Goal: Information Seeking & Learning: Learn about a topic

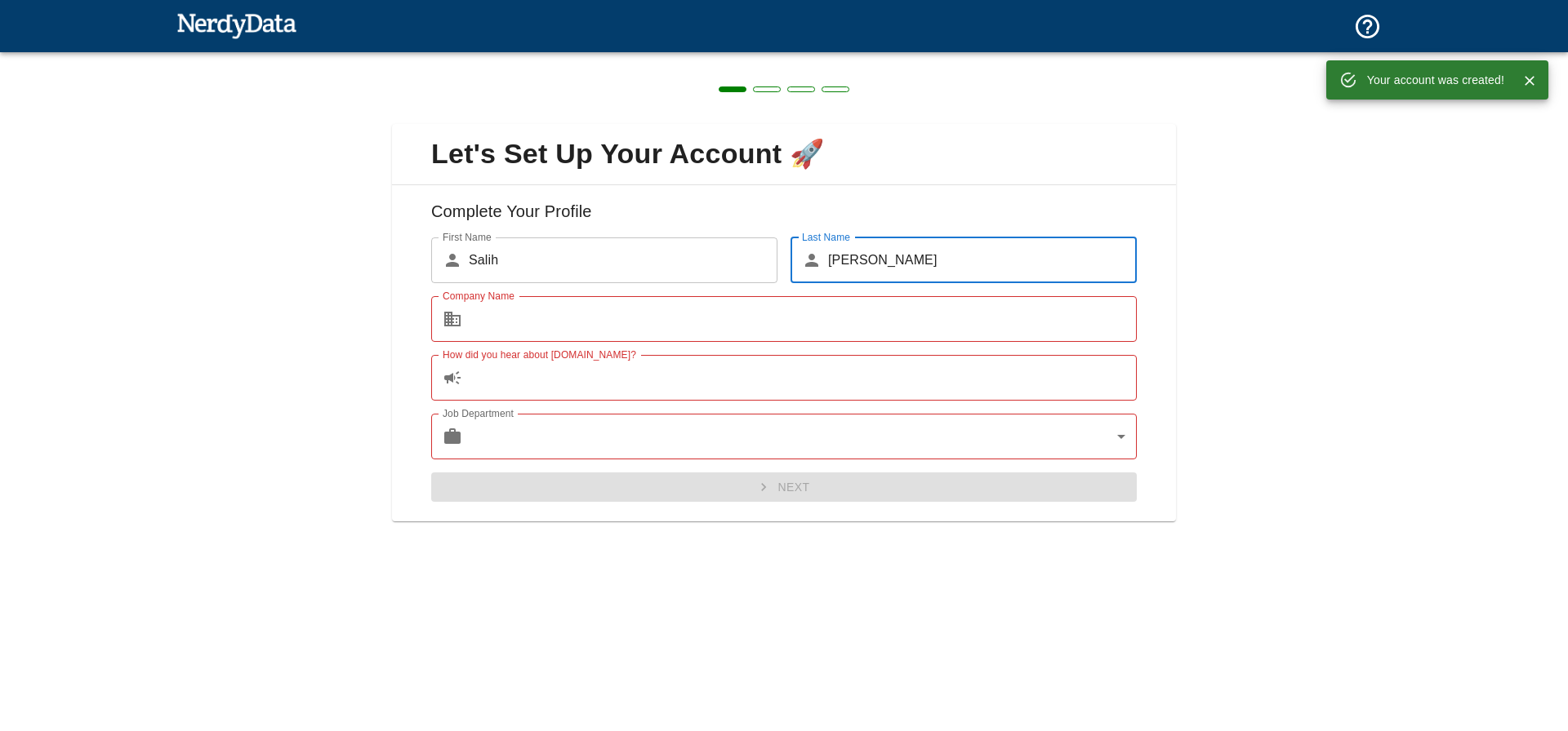
click at [617, 315] on input "Company Name" at bounding box center [803, 319] width 668 height 46
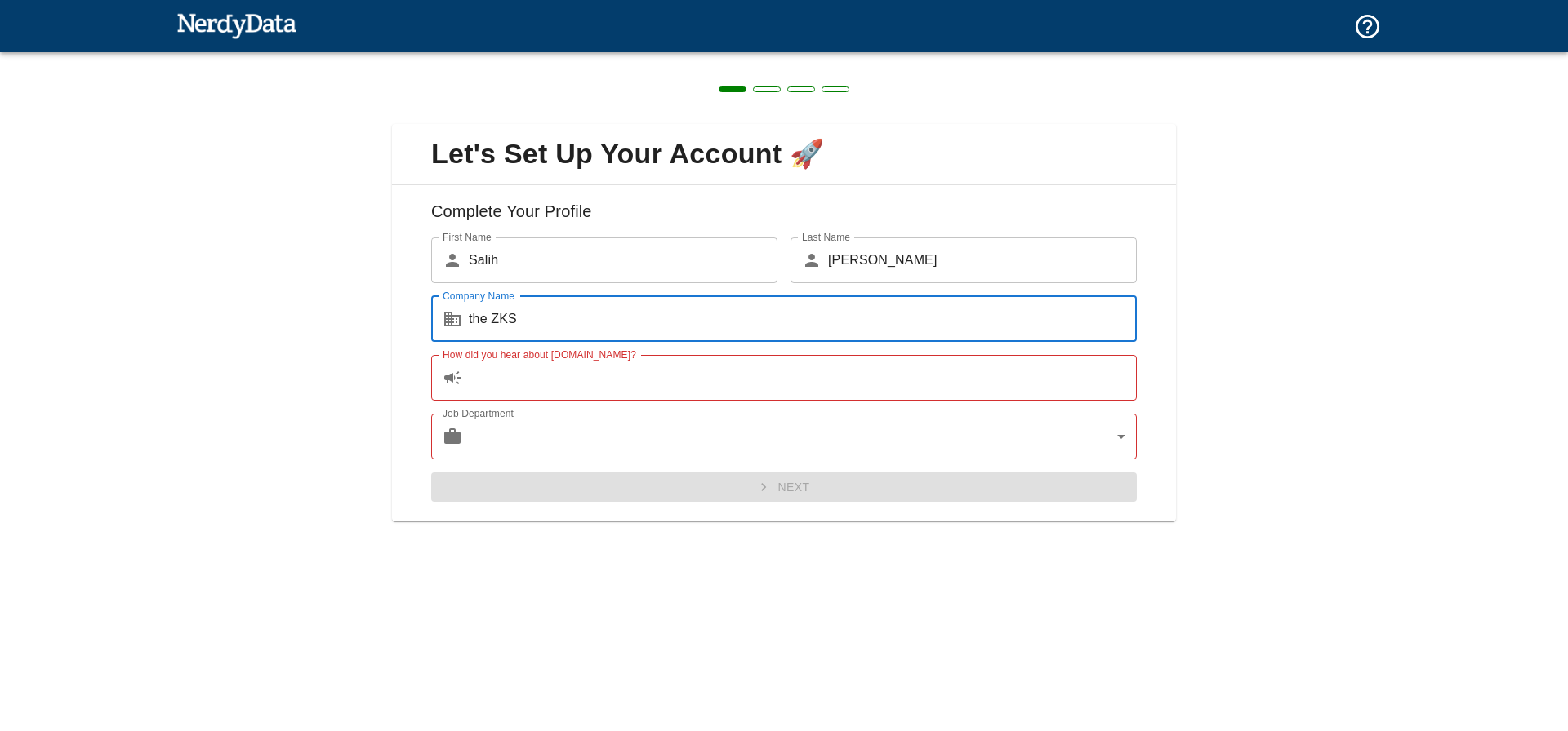
type input "the ZKS"
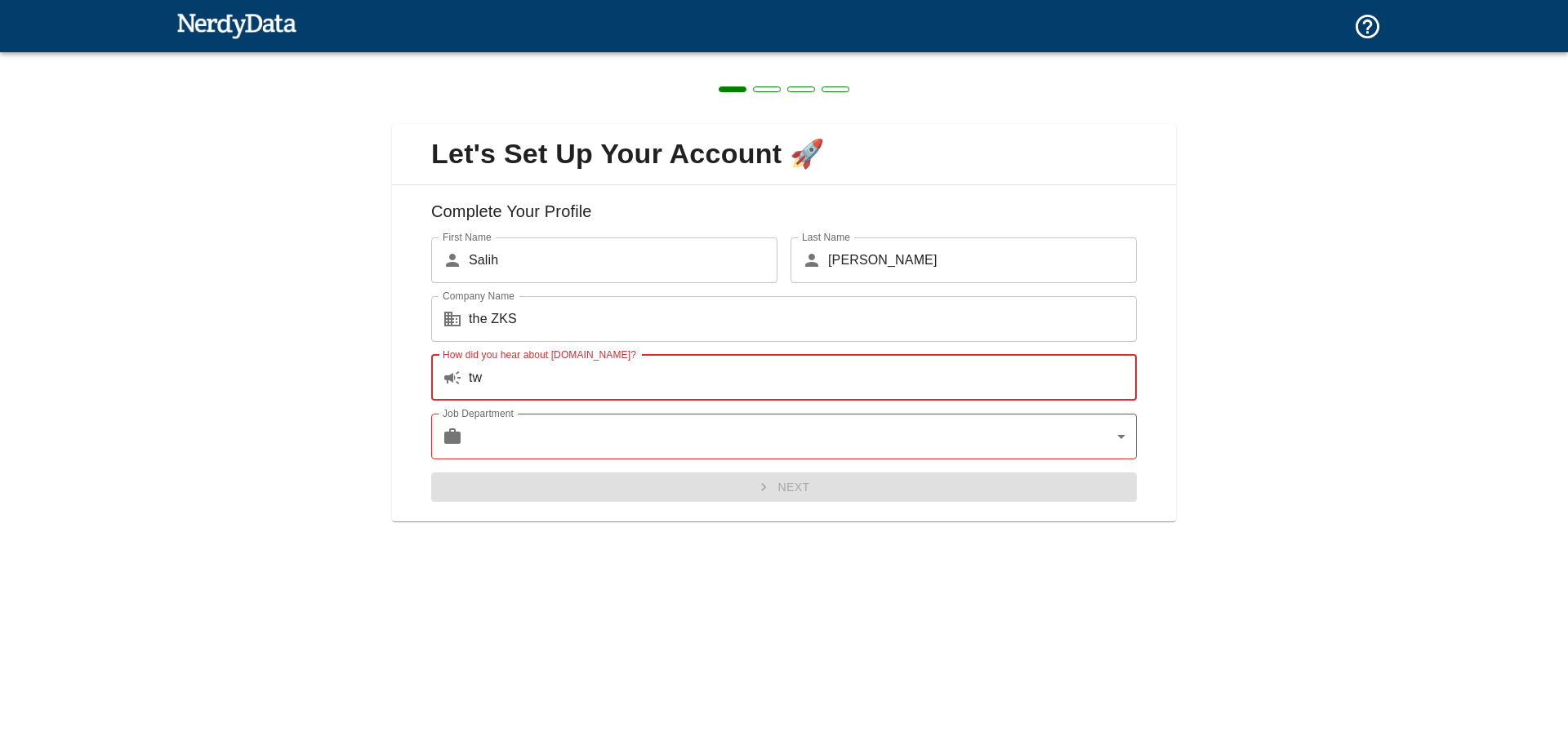
type input "t"
type input "c"
type input "x"
click at [813, 478] on div "Next" at bounding box center [777, 480] width 719 height 43
click at [1123, 57] on body "Technologies Domains Pricing Products Create a Report Create a list of websites…" at bounding box center [784, 28] width 1568 height 57
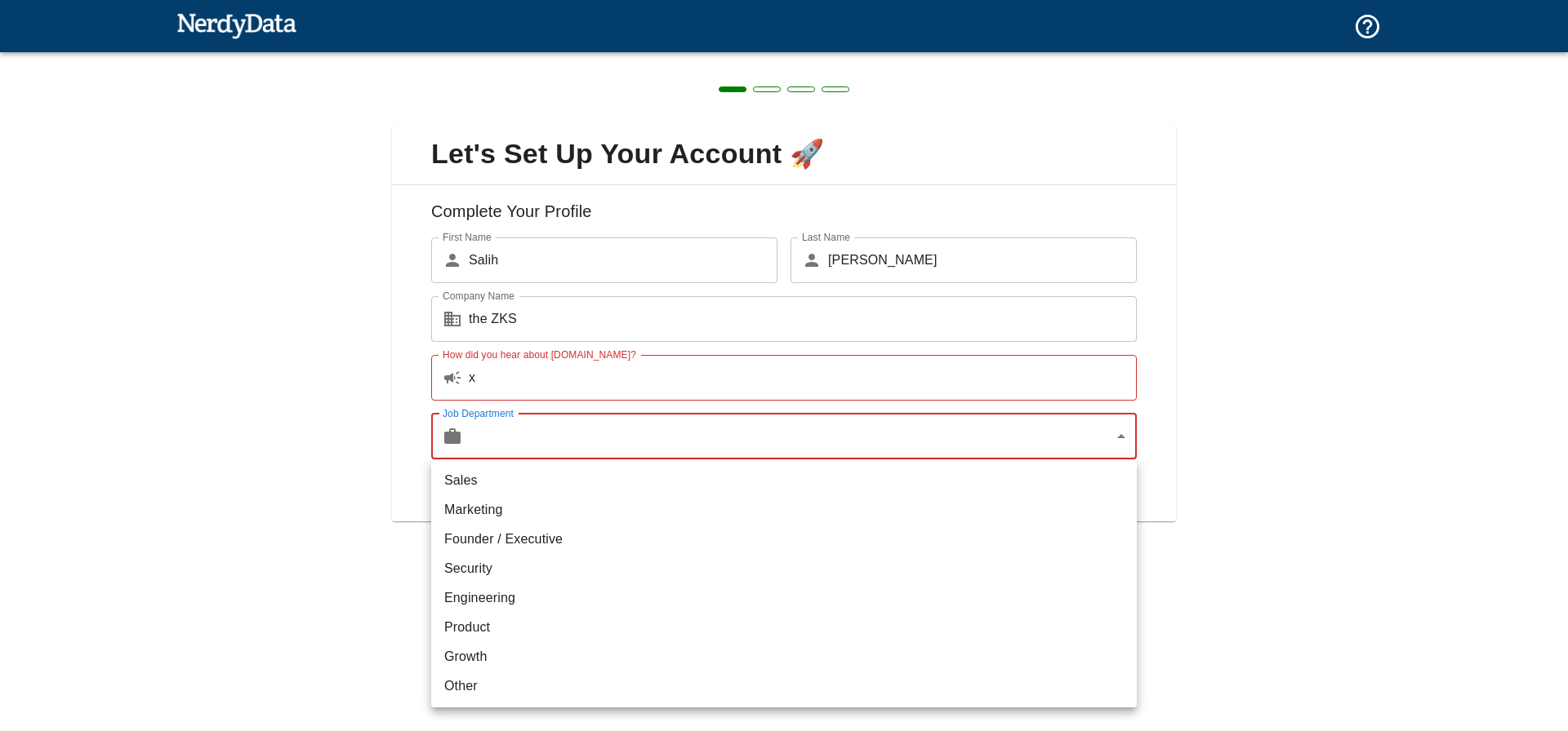
click at [541, 693] on li "Other" at bounding box center [784, 686] width 706 height 29
type input "other"
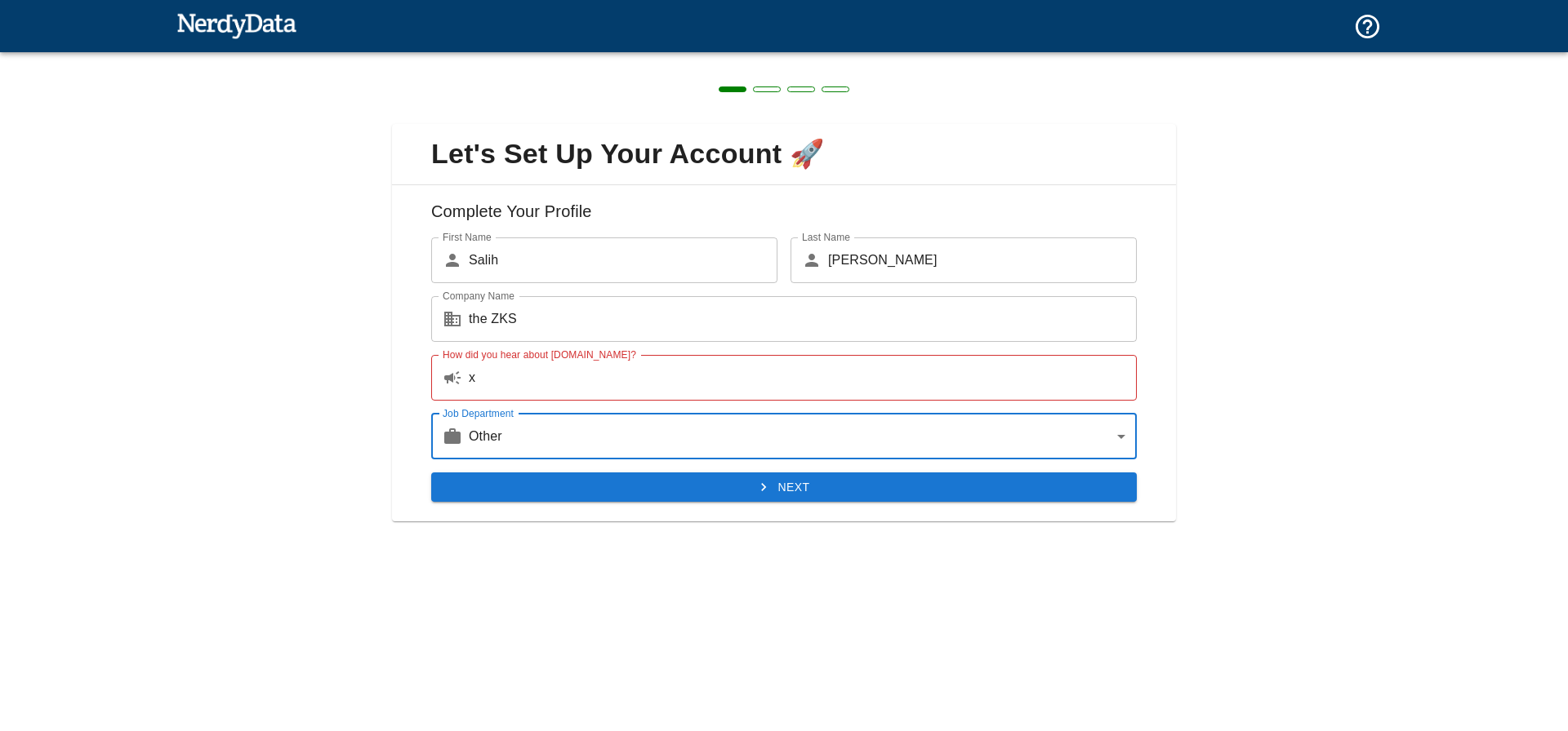
click at [659, 503] on div "Complete Your Profile First Name ​ Salih First Name Last Name ​ GÜLER Last Name…" at bounding box center [784, 354] width 784 height 337
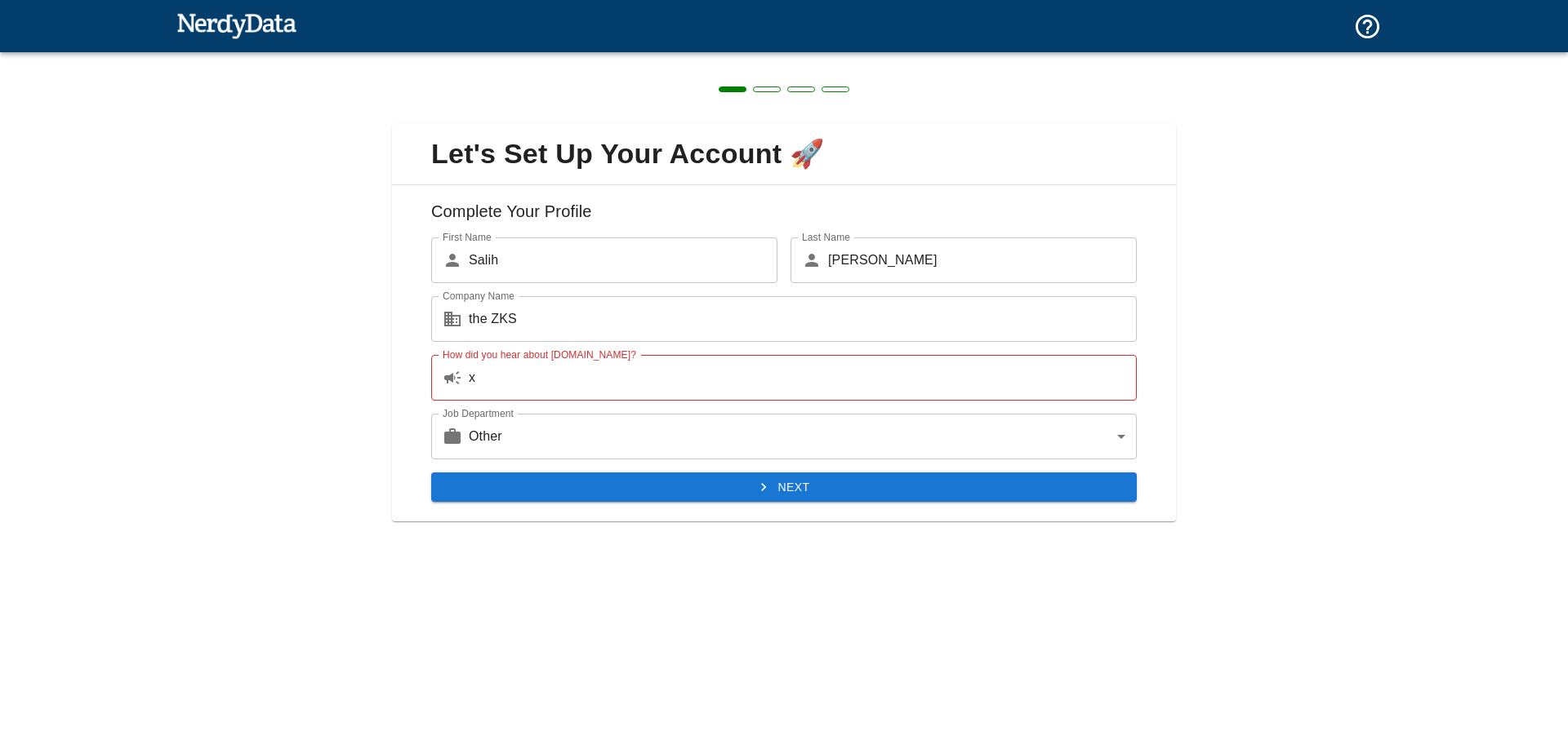
click at [665, 494] on button "Next" at bounding box center [784, 488] width 706 height 30
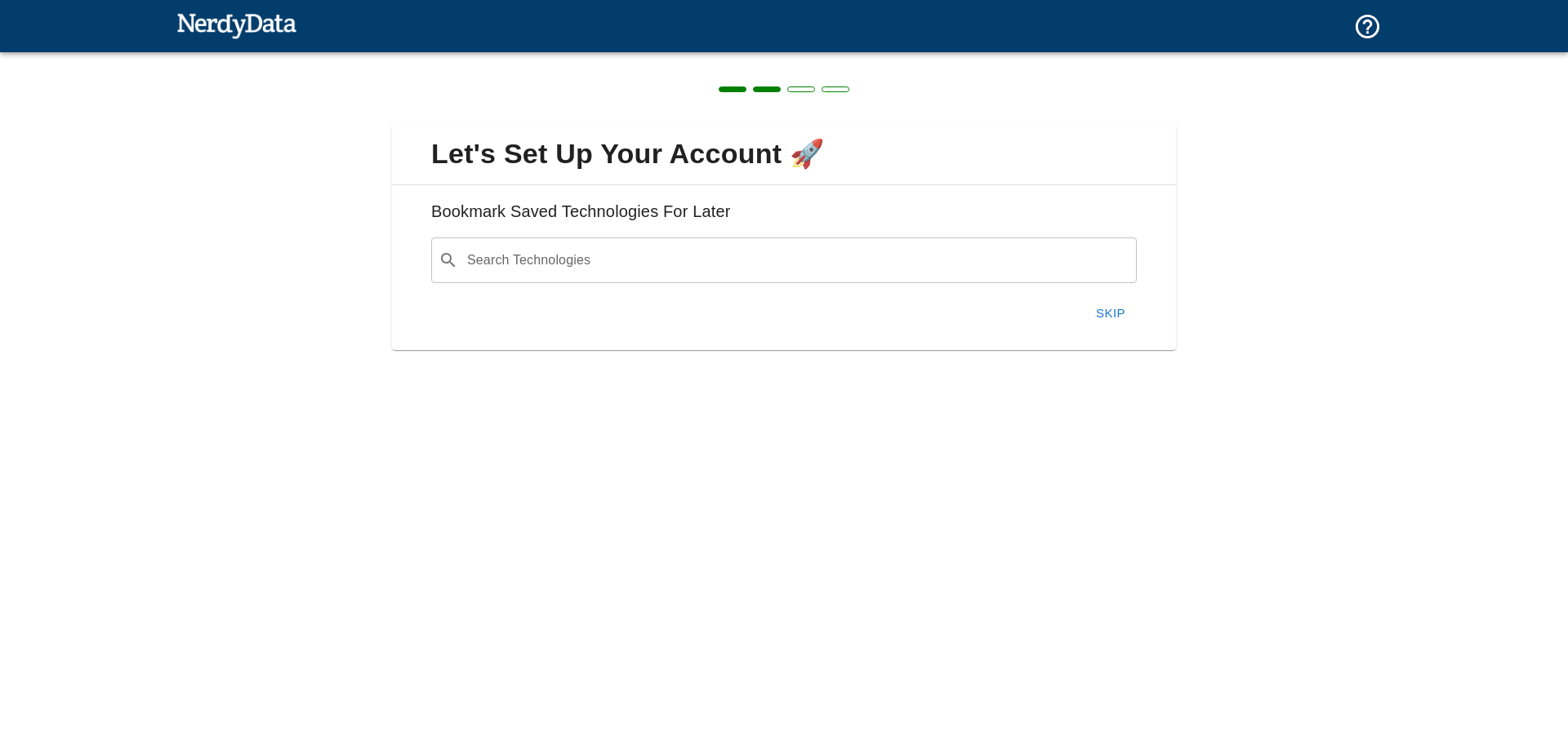
click at [589, 257] on input "Search Technologies" at bounding box center [797, 261] width 665 height 31
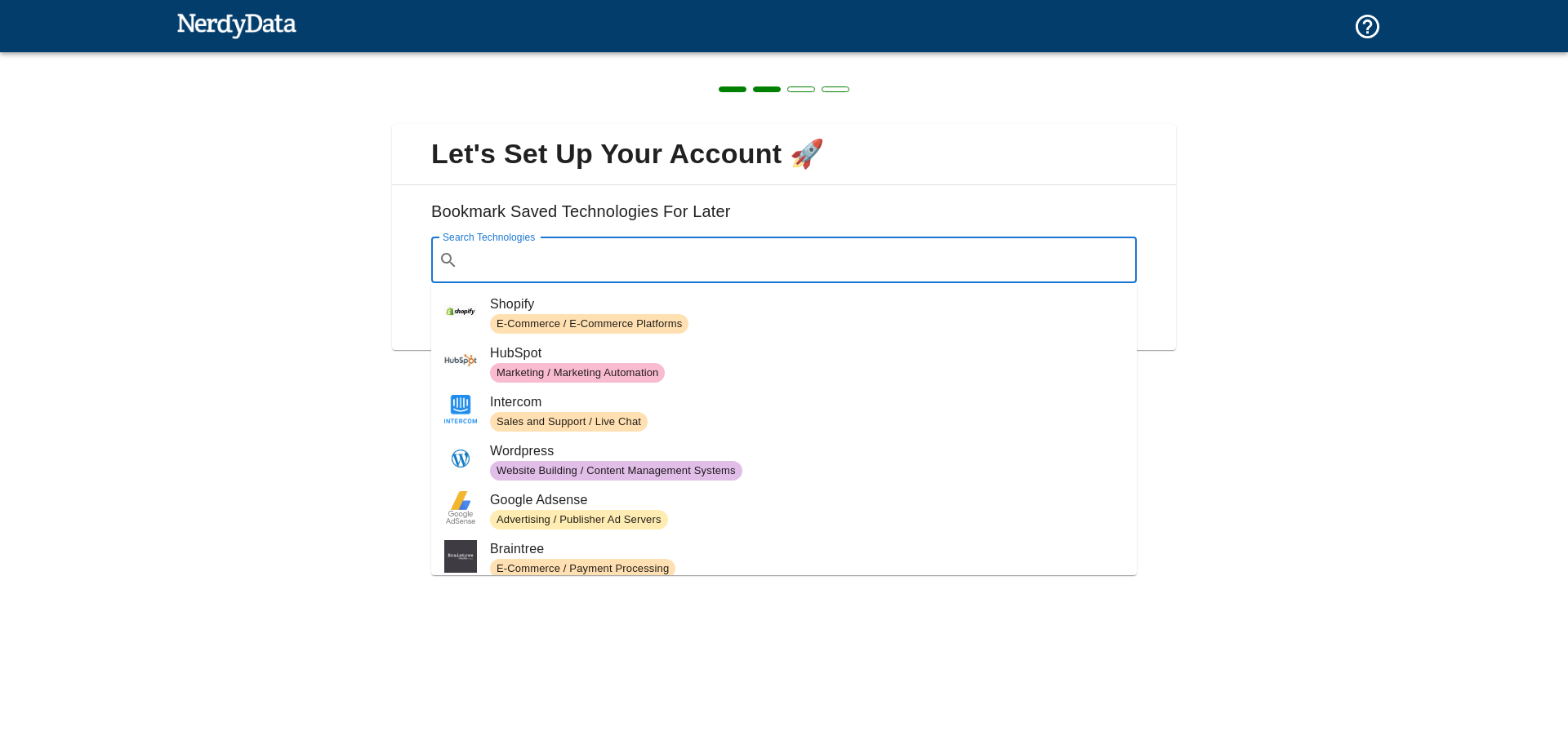
click at [1253, 244] on div "Let's Set Up Your Account 🚀 Bookmark Saved Technologies For Later Search Techno…" at bounding box center [784, 227] width 1568 height 350
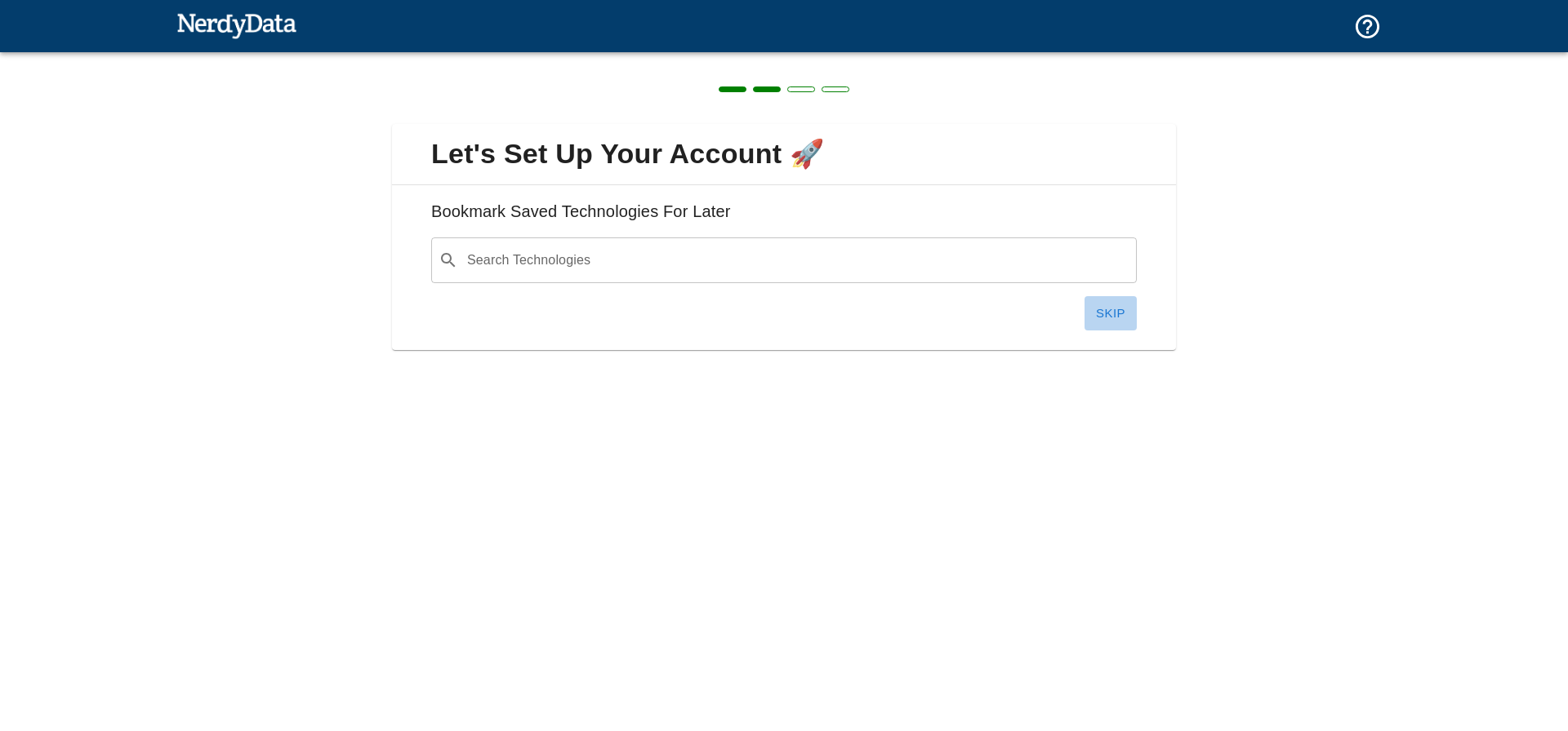
click at [1109, 309] on button "Skip" at bounding box center [1110, 313] width 52 height 34
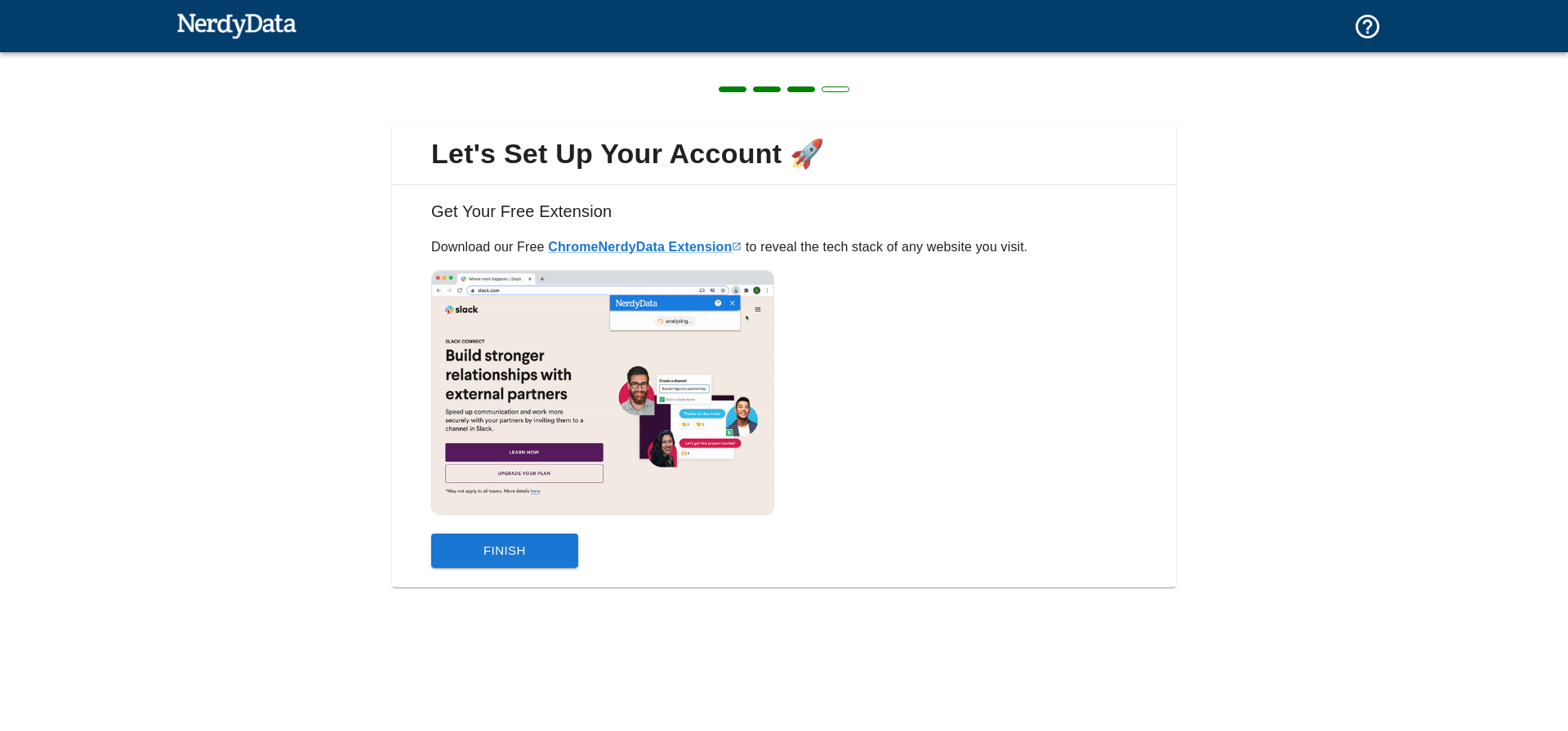
click at [559, 556] on button "Finish" at bounding box center [504, 550] width 147 height 34
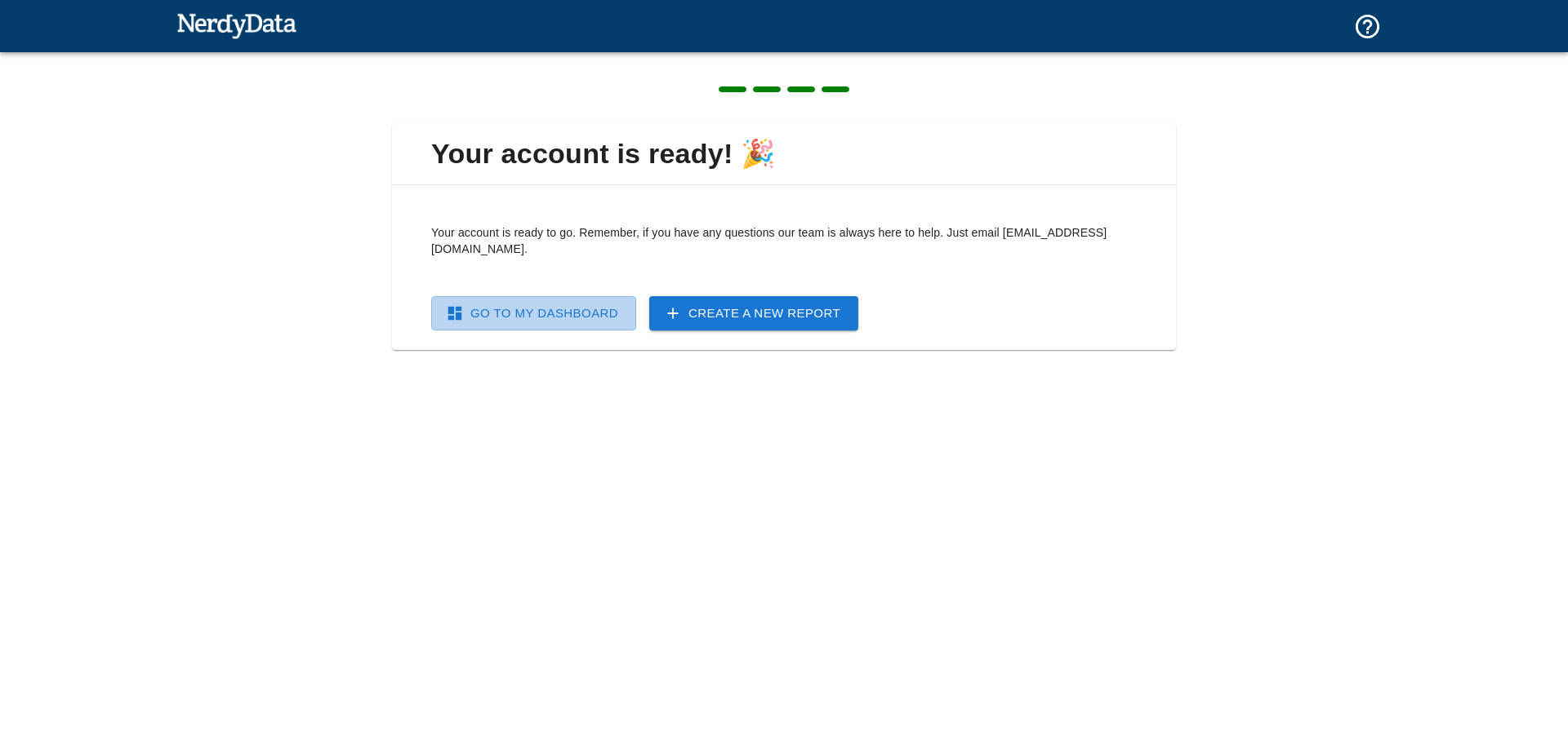
click at [585, 307] on link "Go To My Dashboard" at bounding box center [534, 313] width 205 height 34
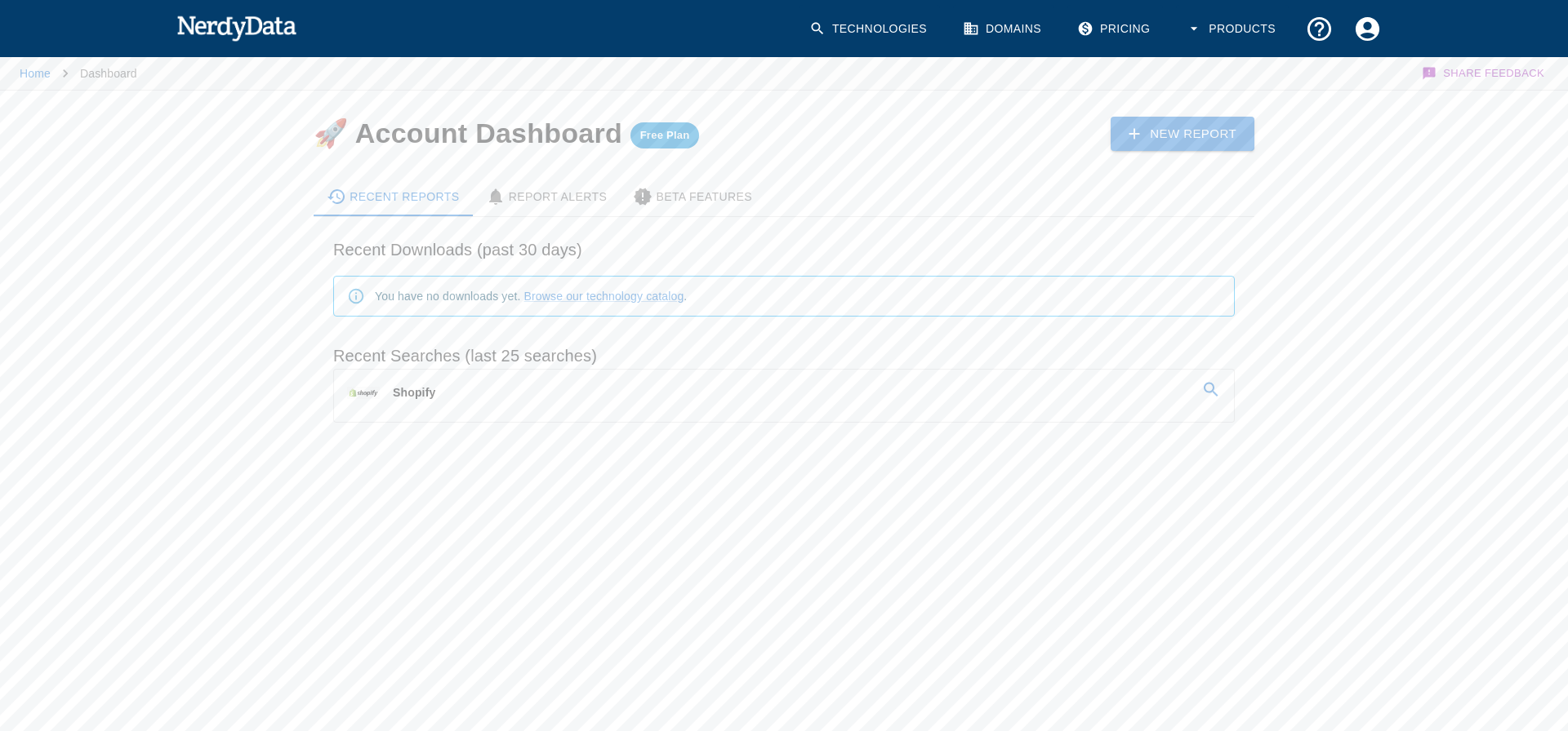
click at [776, 390] on link "Shopify" at bounding box center [784, 392] width 900 height 46
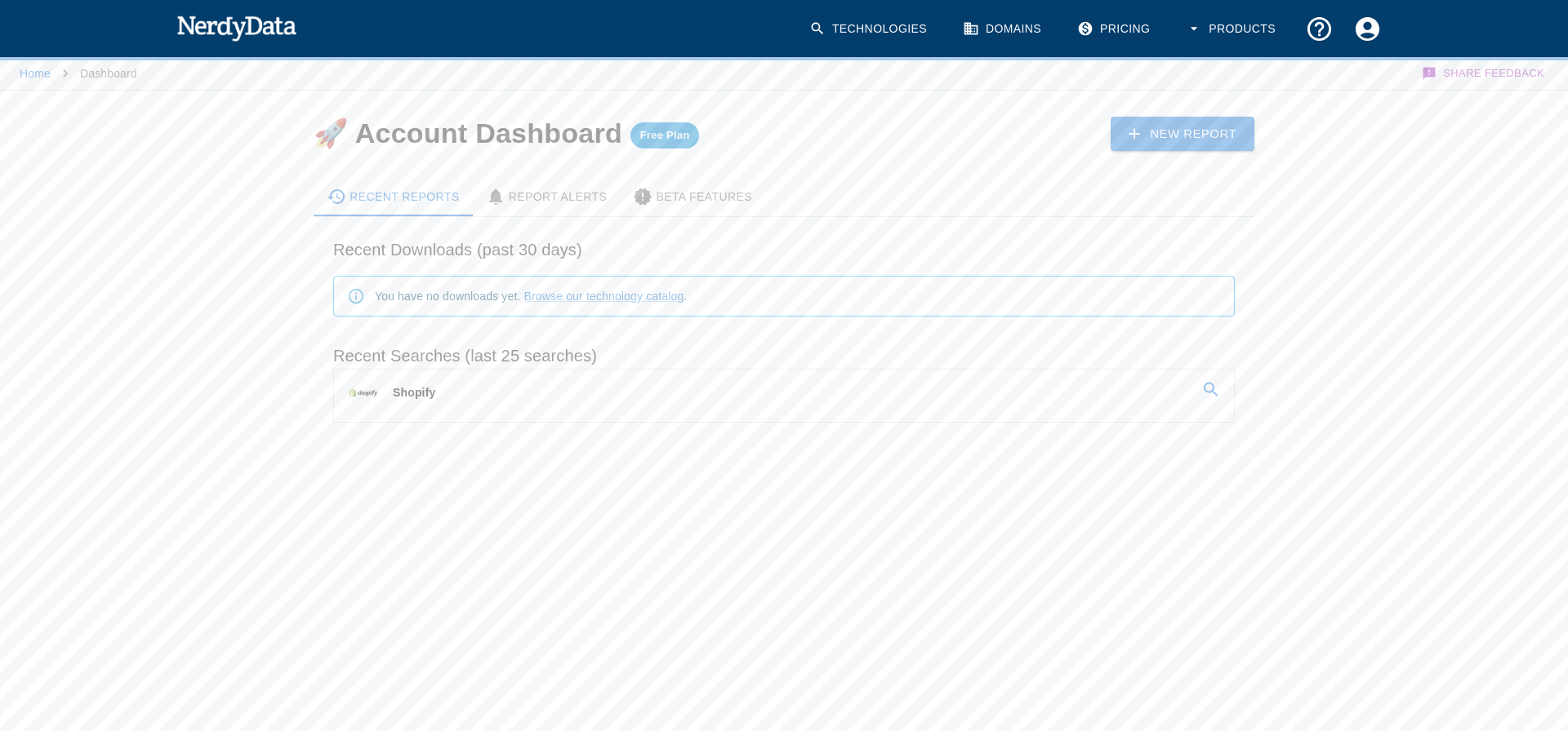
click at [429, 386] on span "Shopify" at bounding box center [414, 392] width 42 height 13
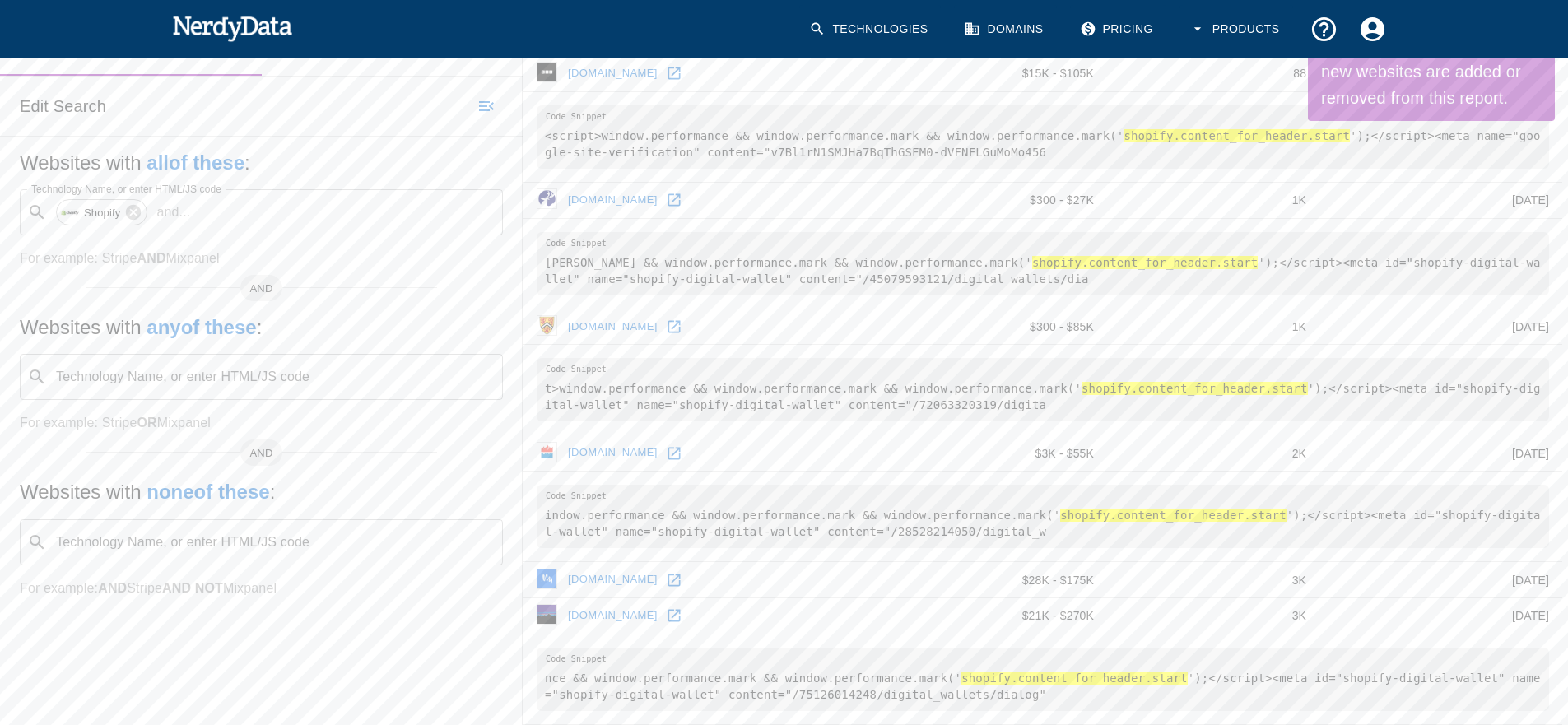
scroll to position [312, 0]
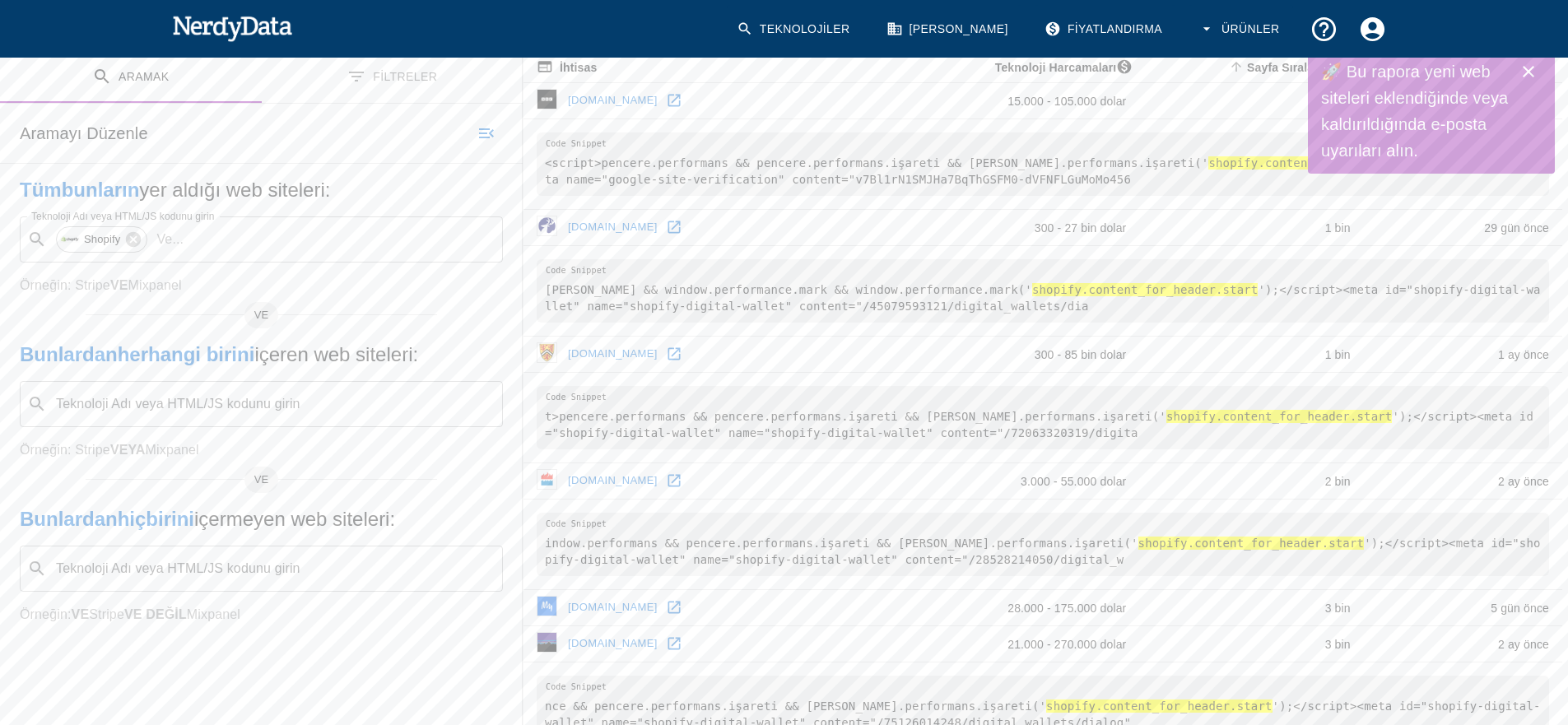
scroll to position [116, 0]
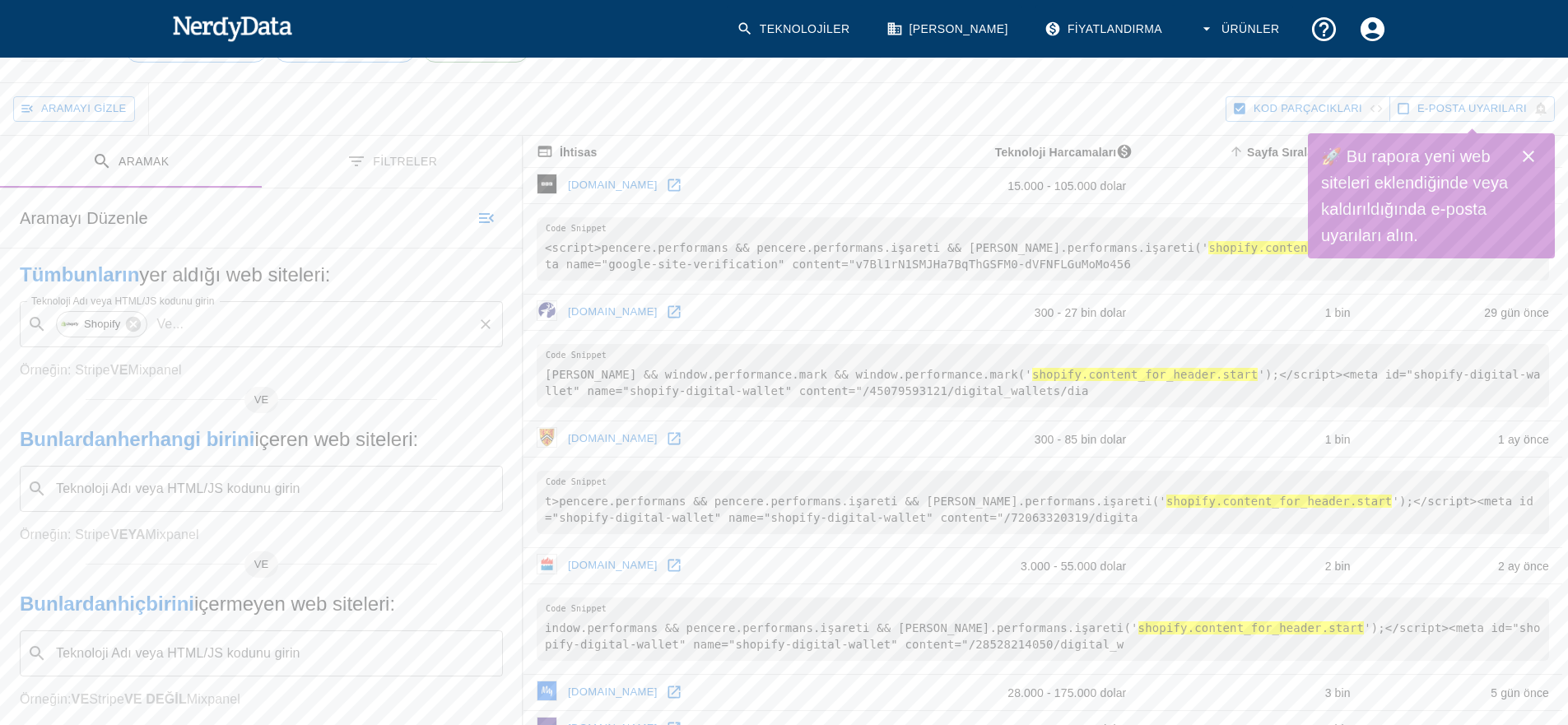
click at [240, 321] on input "Teknoloji Adı veya HTML/JS kodunu girin" at bounding box center [330, 325] width 280 height 31
click at [420, 271] on h5 "Tüm bunların yer aldığı web siteleri :" at bounding box center [261, 275] width 483 height 27
click at [414, 152] on button "Filtreler" at bounding box center [393, 161] width 262 height 52
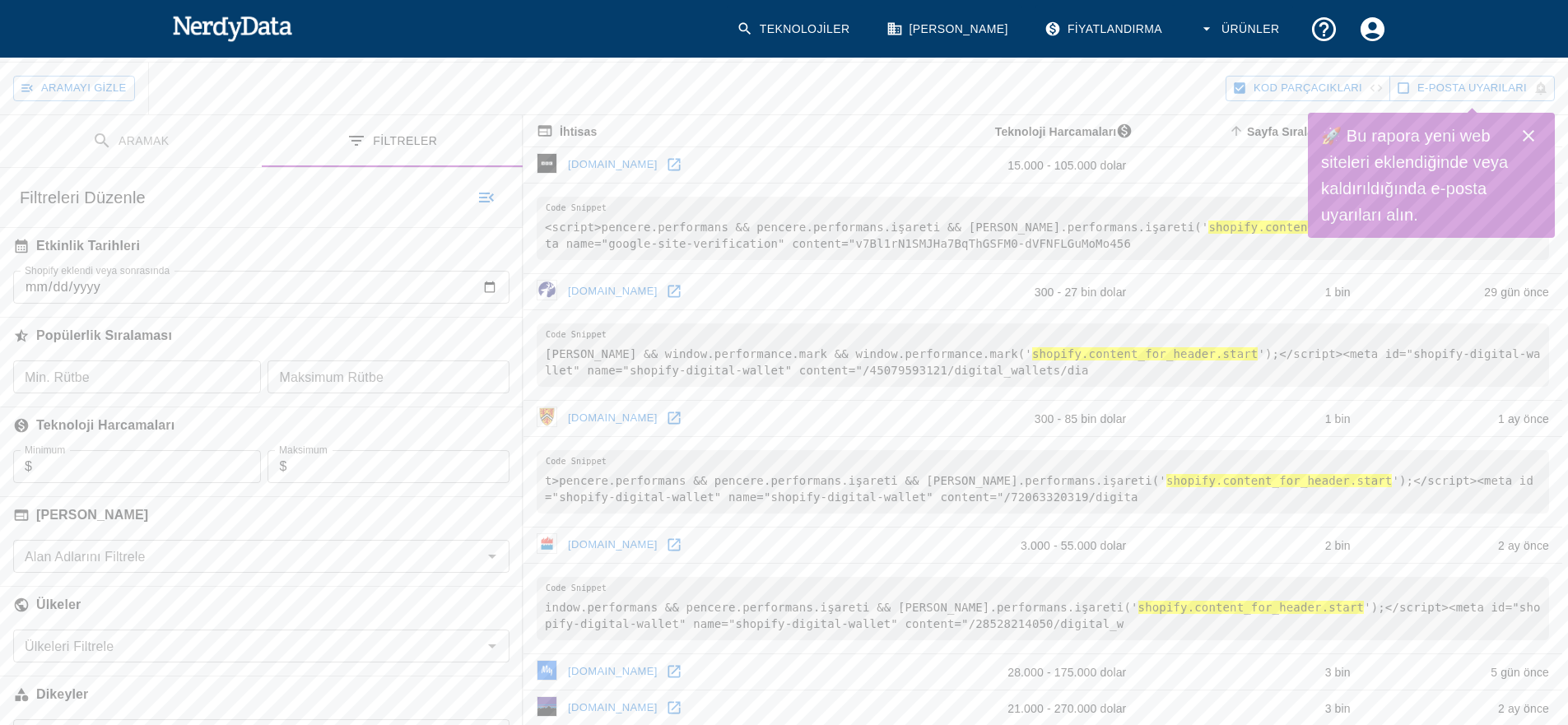
scroll to position [344, 0]
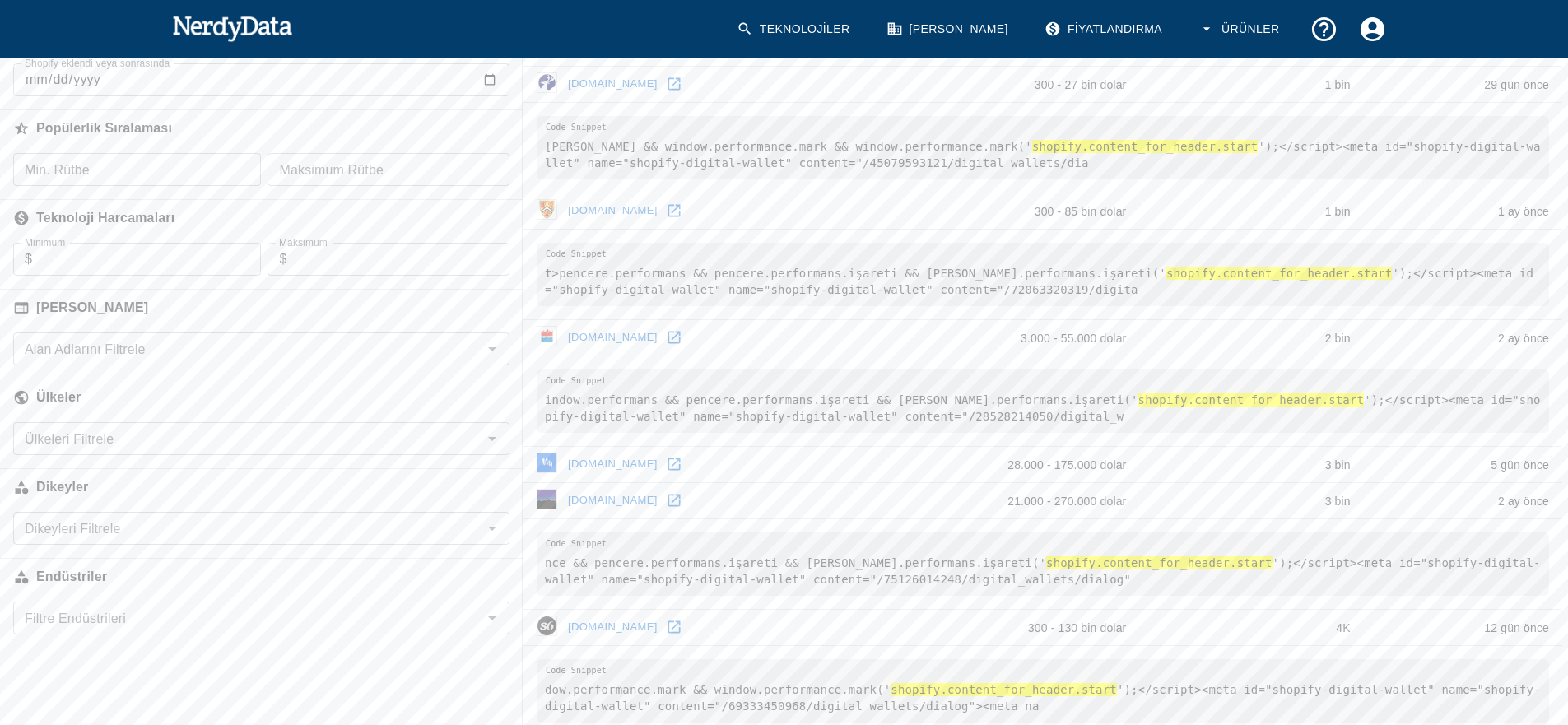
click at [137, 446] on input "Ülkeleri Filtrele" at bounding box center [248, 438] width 459 height 23
type input "türk"
click at [111, 481] on font "Türkiye (69)" at bounding box center [101, 481] width 72 height 14
checkbox input "true"
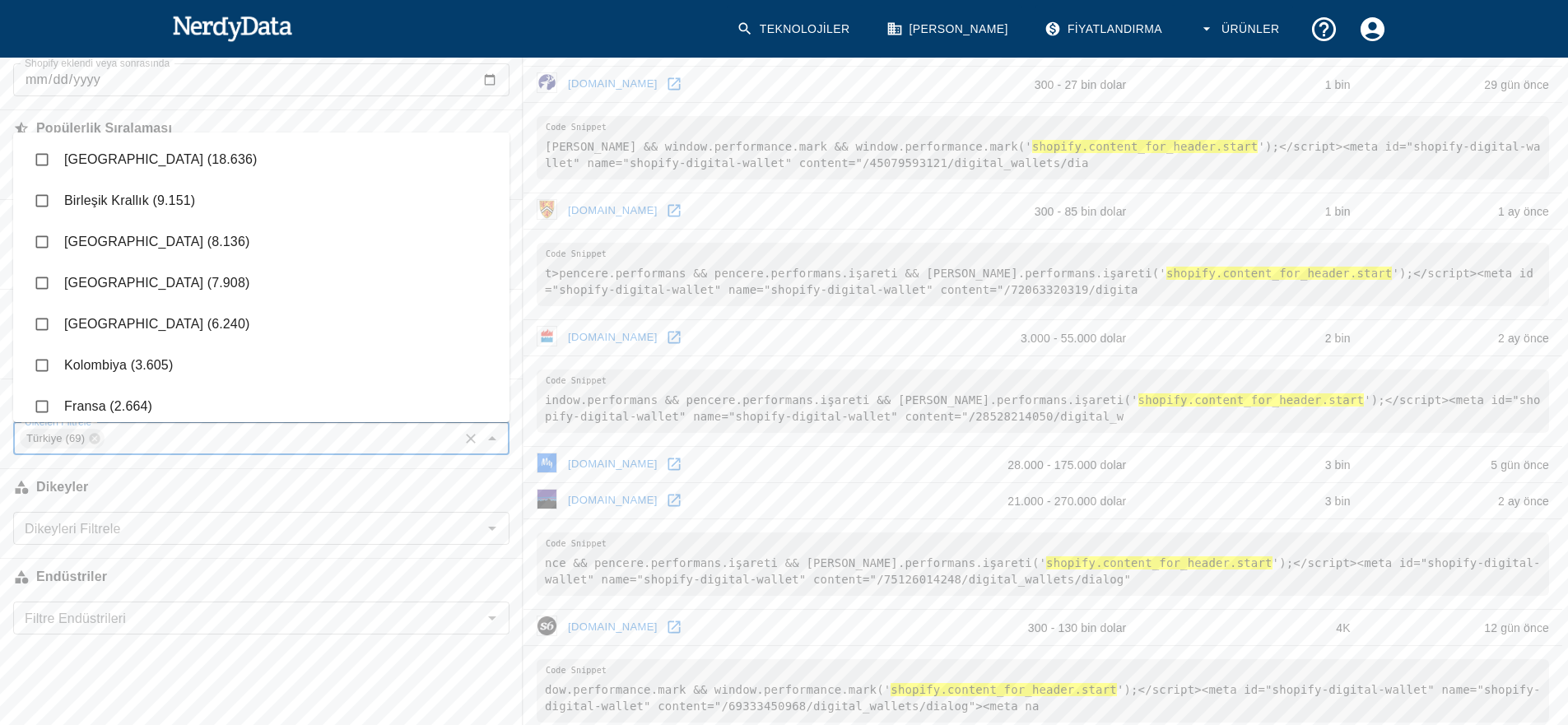
click at [234, 645] on div "Aramak Filtreler Aramayı Düzenle Geri al Aramak Tüm bunların yer aldığı web sit…" at bounding box center [261, 284] width 523 height 753
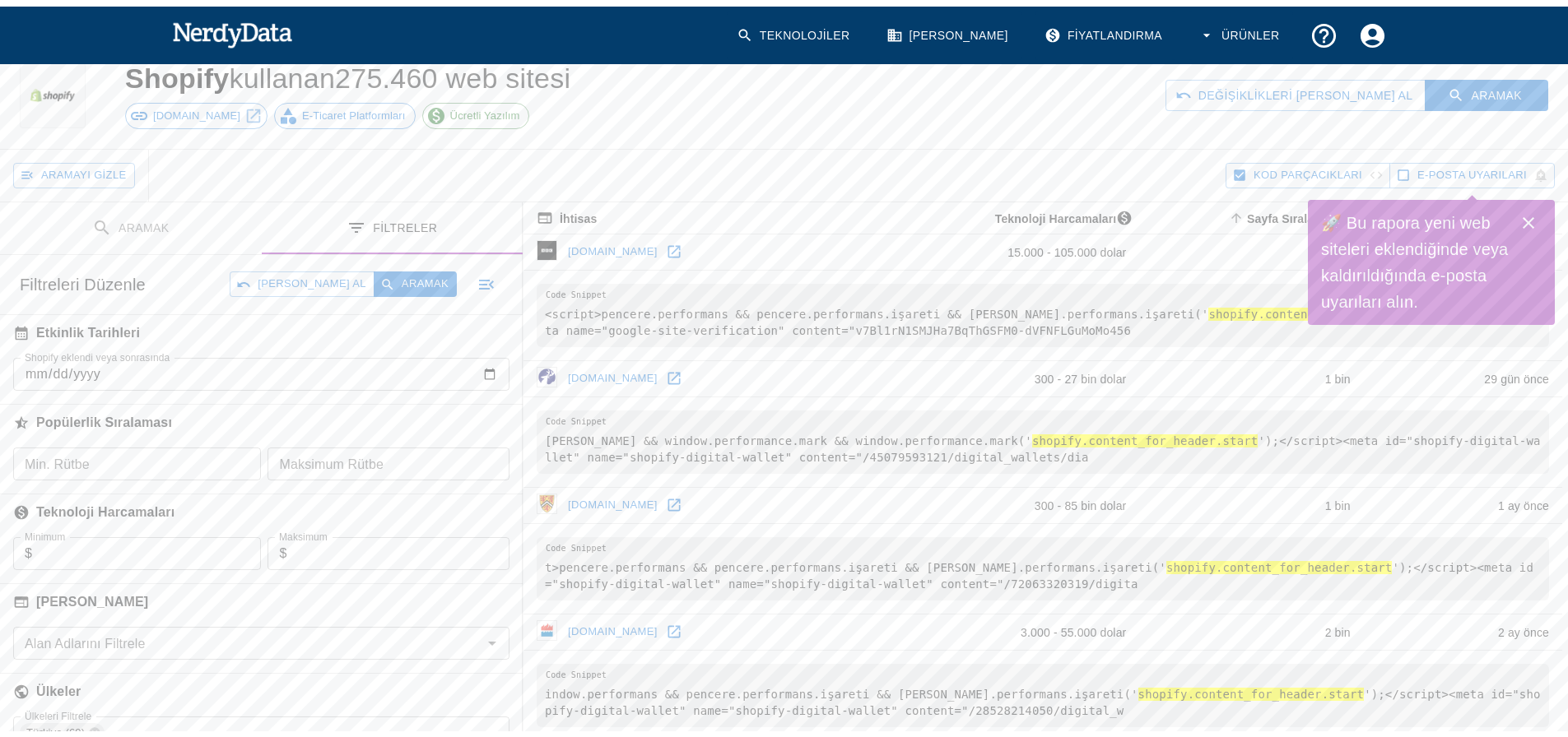
scroll to position [77, 0]
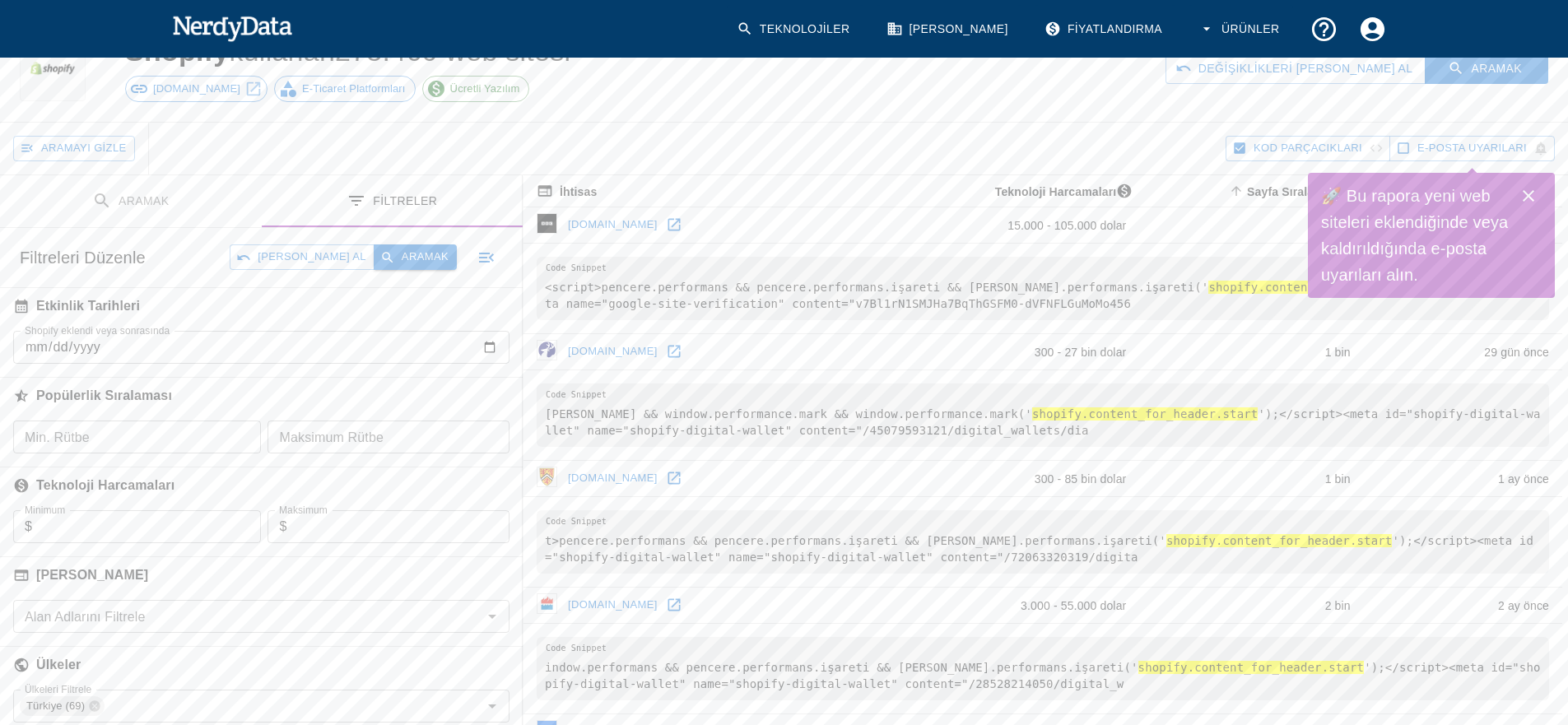
click at [432, 260] on font "Aramak" at bounding box center [424, 256] width 47 height 12
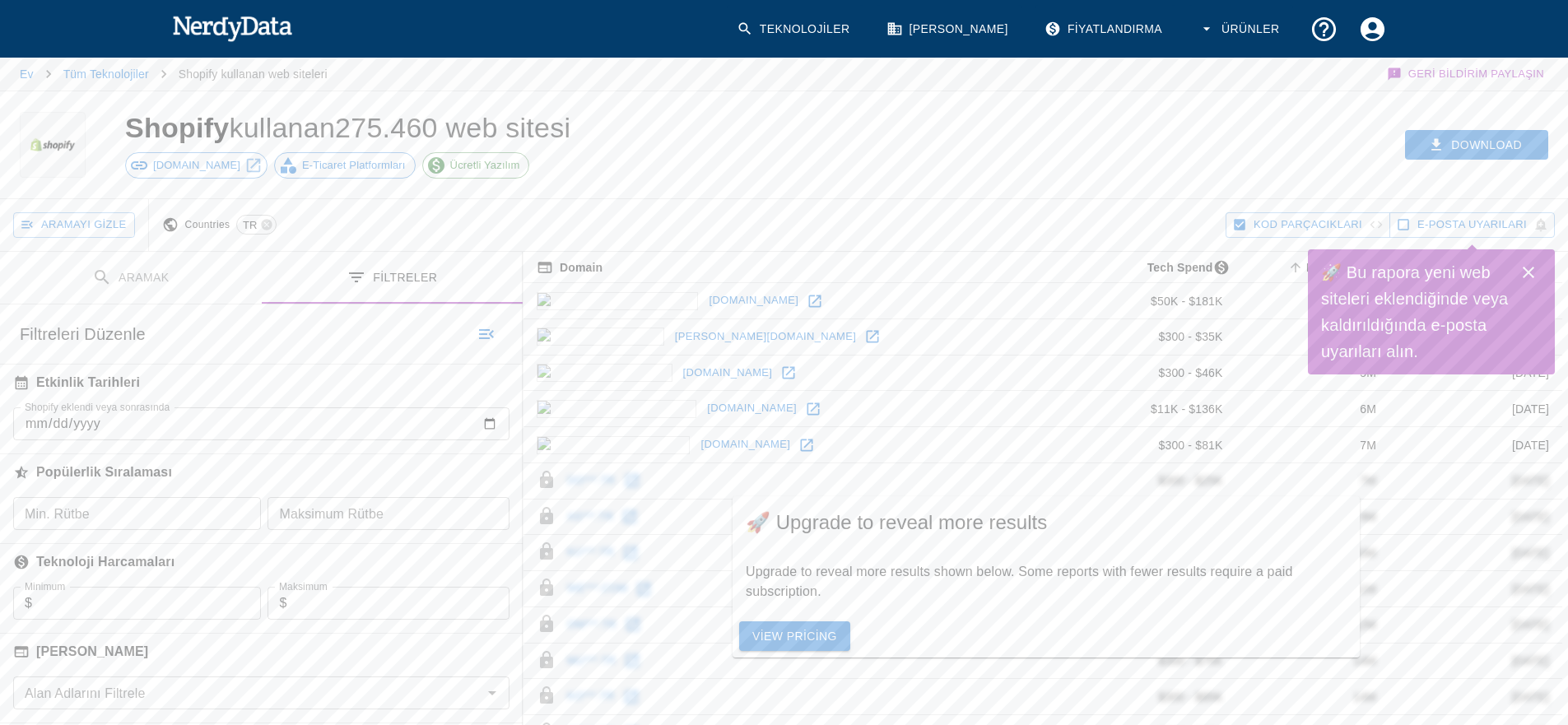
click at [1530, 190] on div "Download" at bounding box center [1202, 145] width 731 height 107
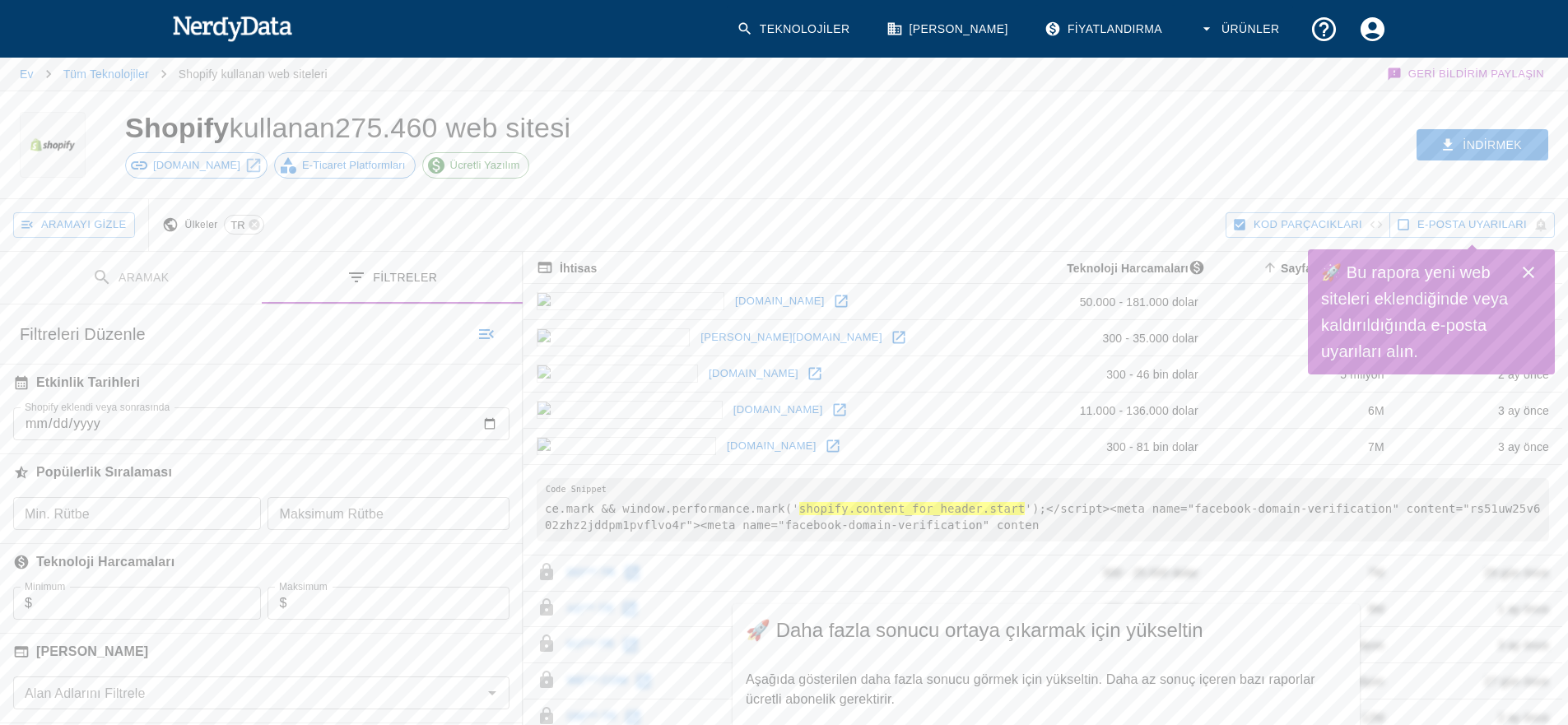
click at [1536, 266] on icon "Kapalı" at bounding box center [1527, 272] width 19 height 19
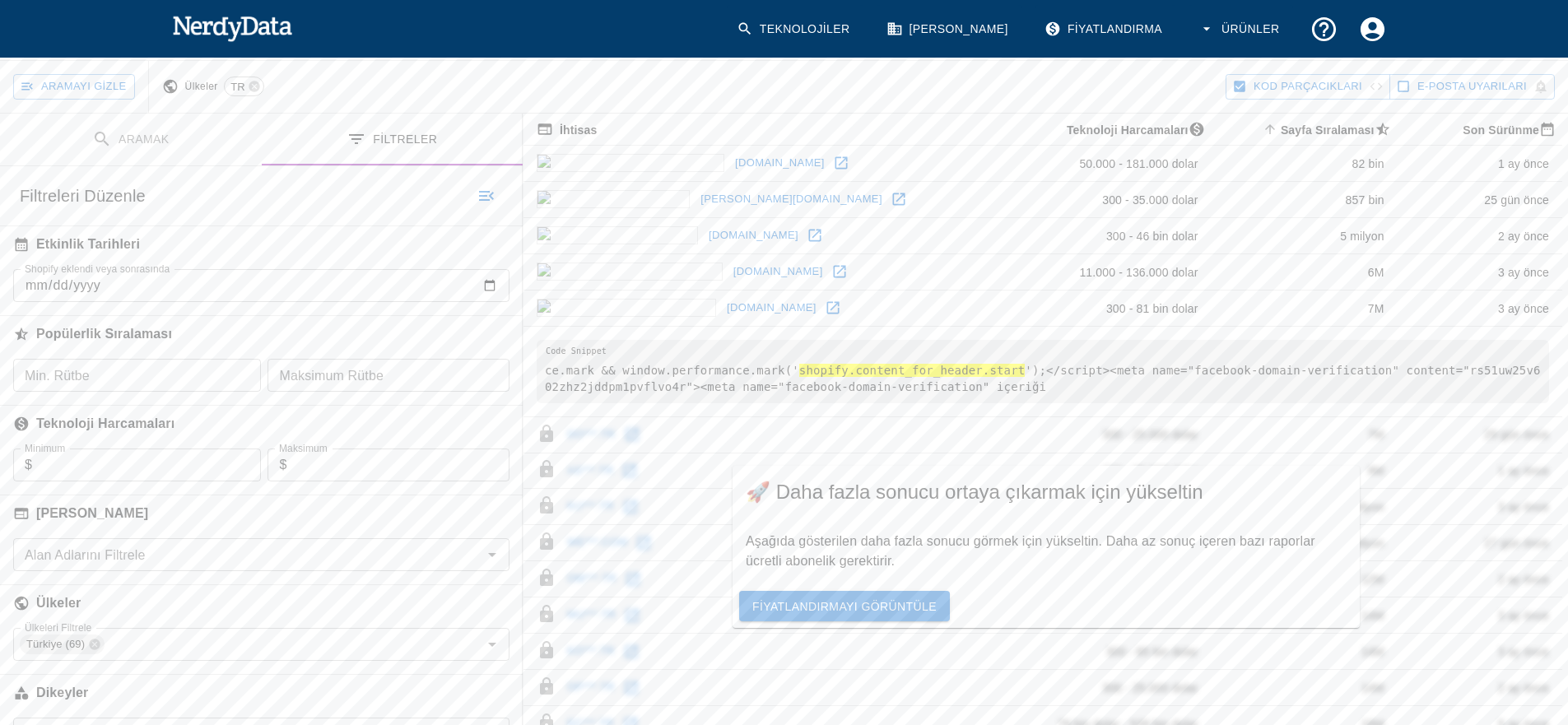
scroll to position [53, 0]
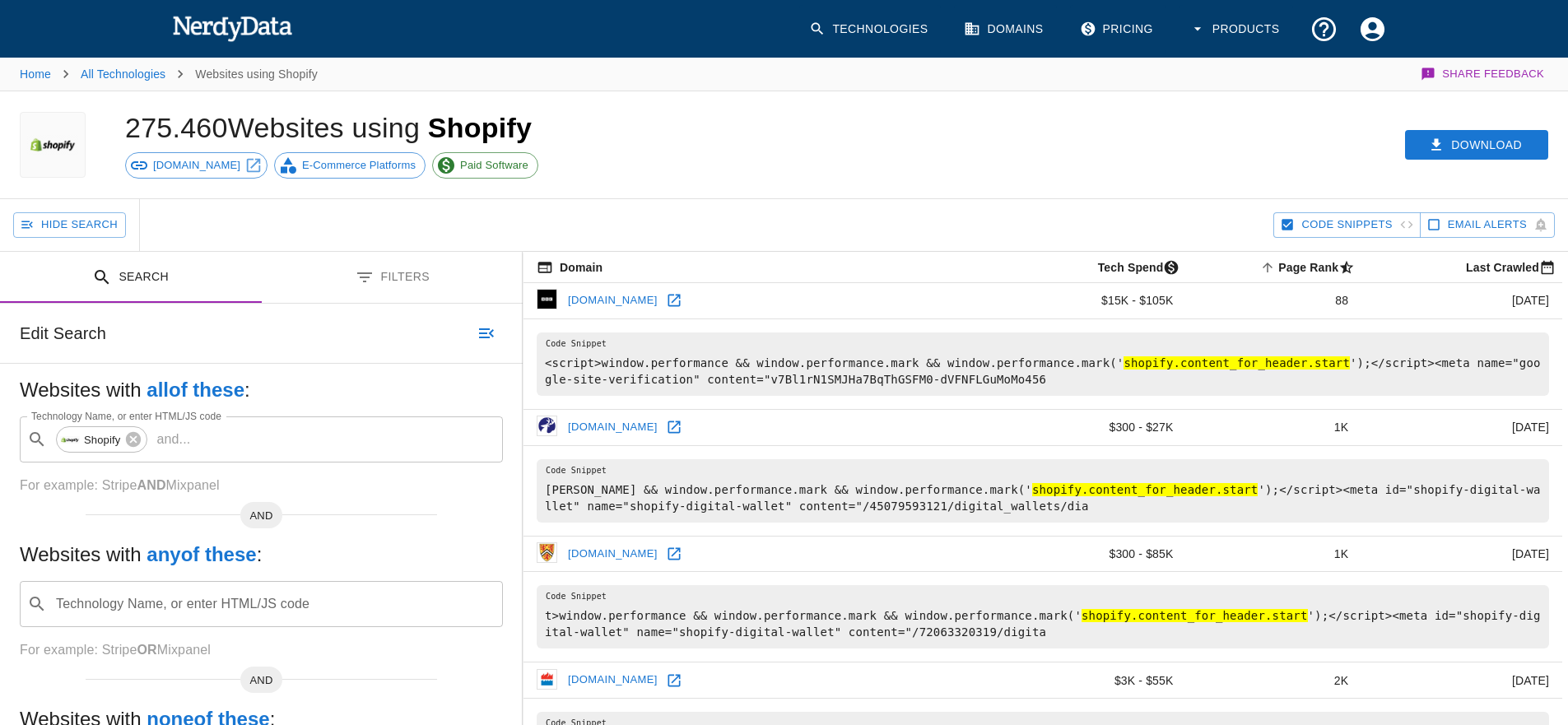
click at [378, 286] on button "Filters" at bounding box center [393, 278] width 262 height 52
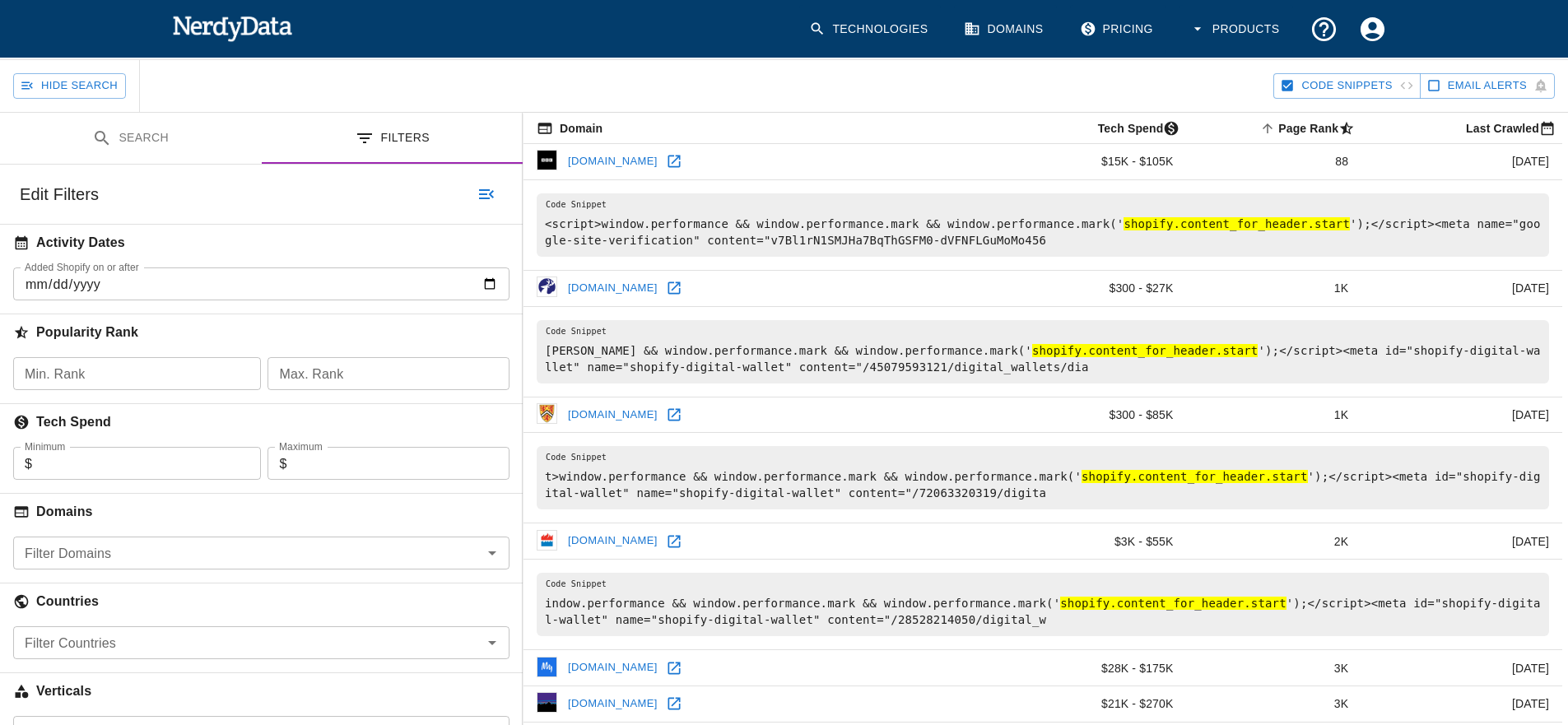
click at [84, 556] on div "Filter Domains" at bounding box center [261, 553] width 496 height 33
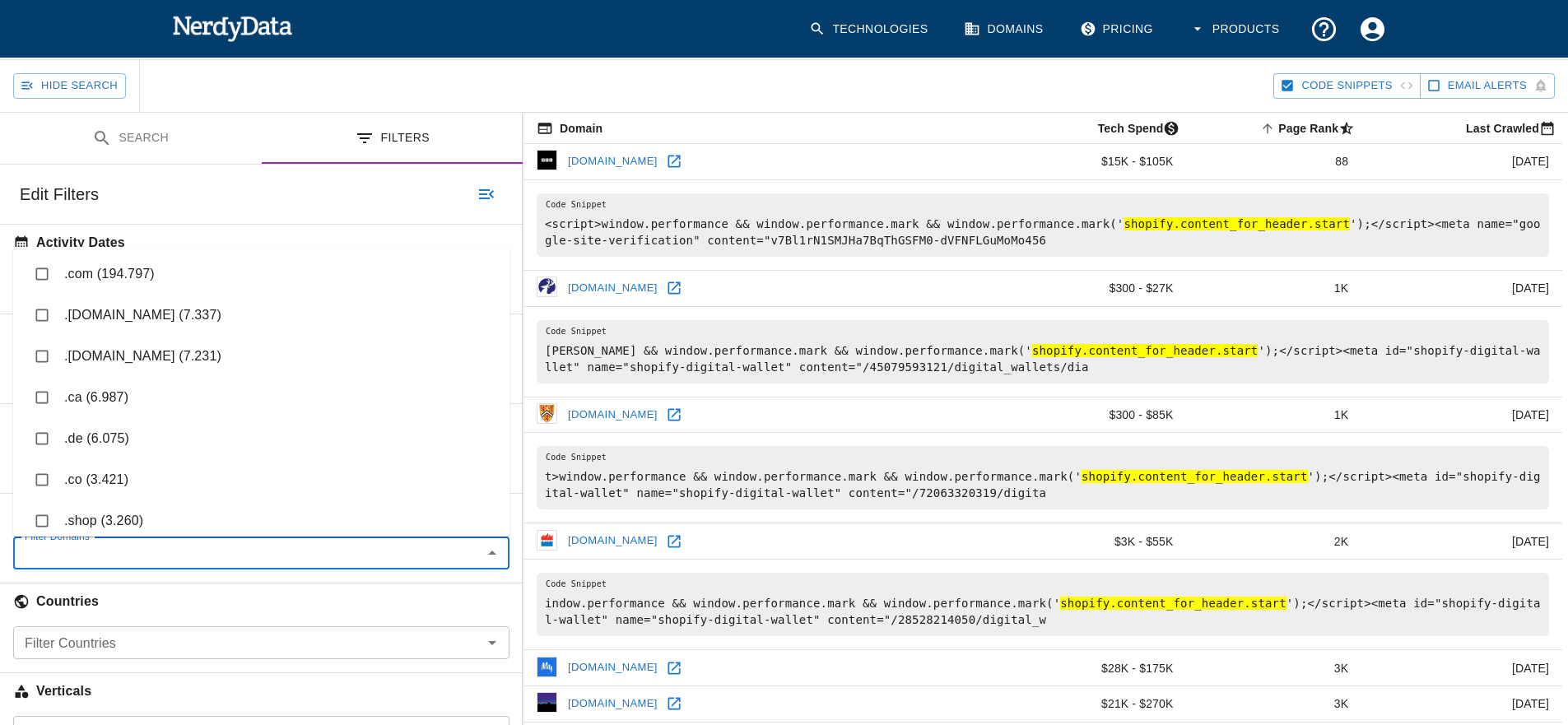
scroll to position [149, 0]
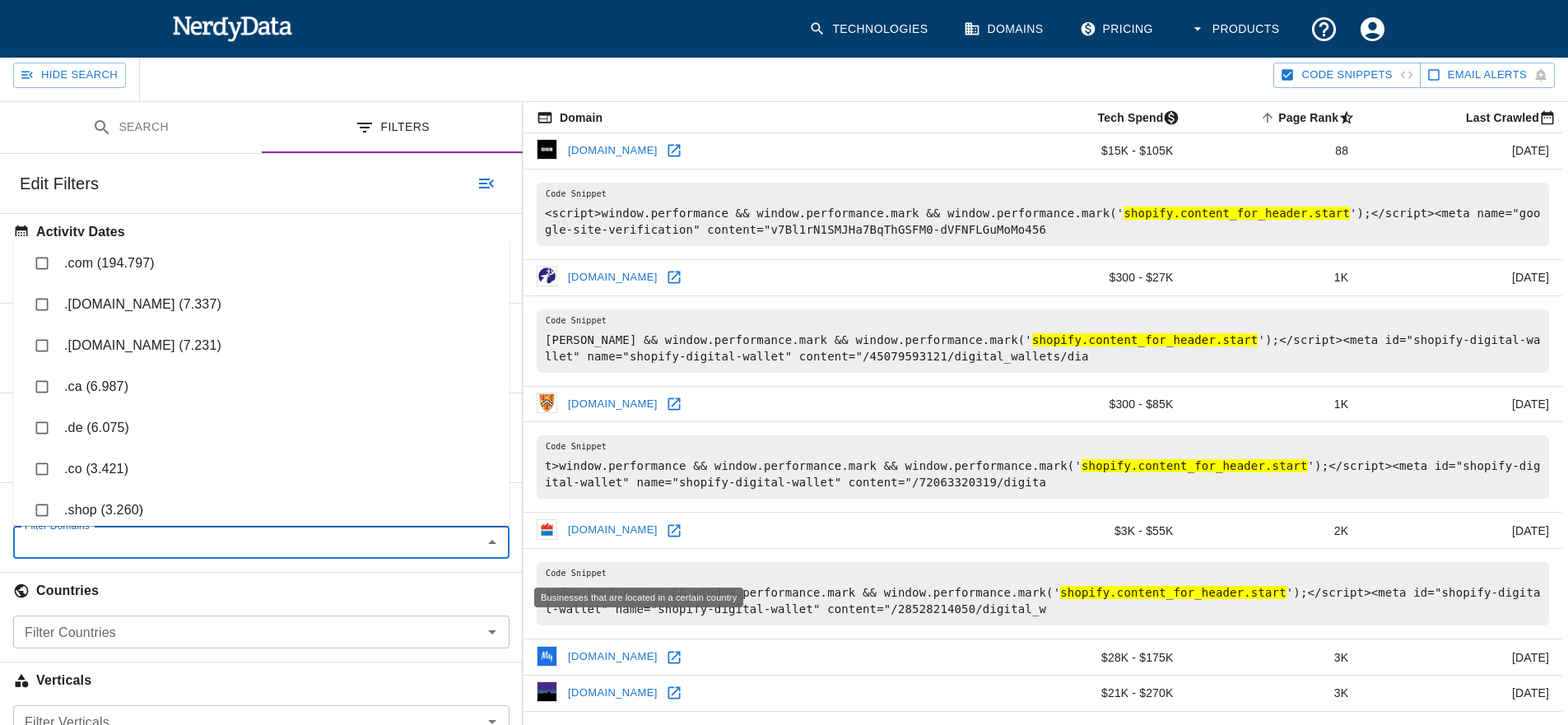
click at [85, 612] on body "Technologies Domains Pricing Products Home All Technologies Websites using Shop…" at bounding box center [784, 345] width 1568 height 990
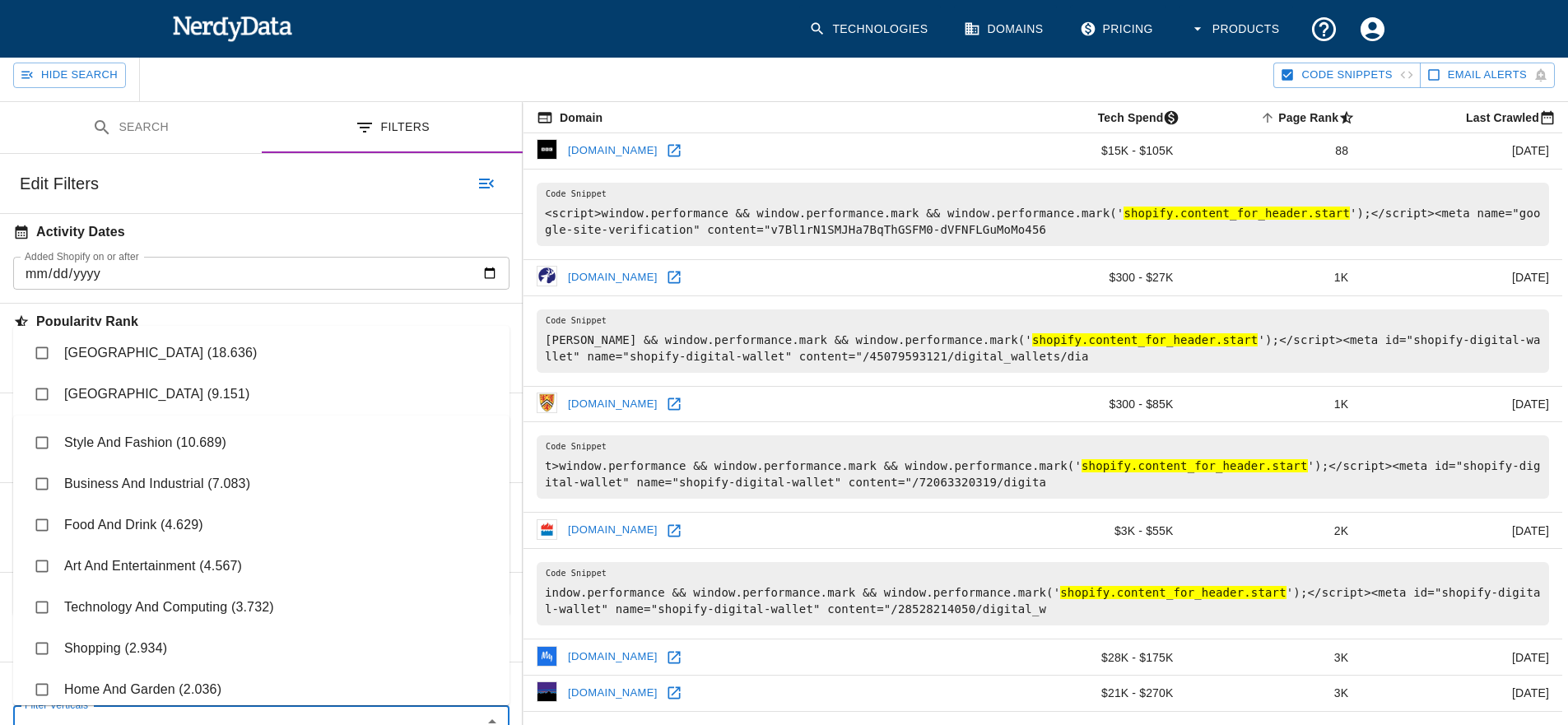
click at [82, 713] on div "Filter Verticals Filter Verticals" at bounding box center [261, 722] width 496 height 33
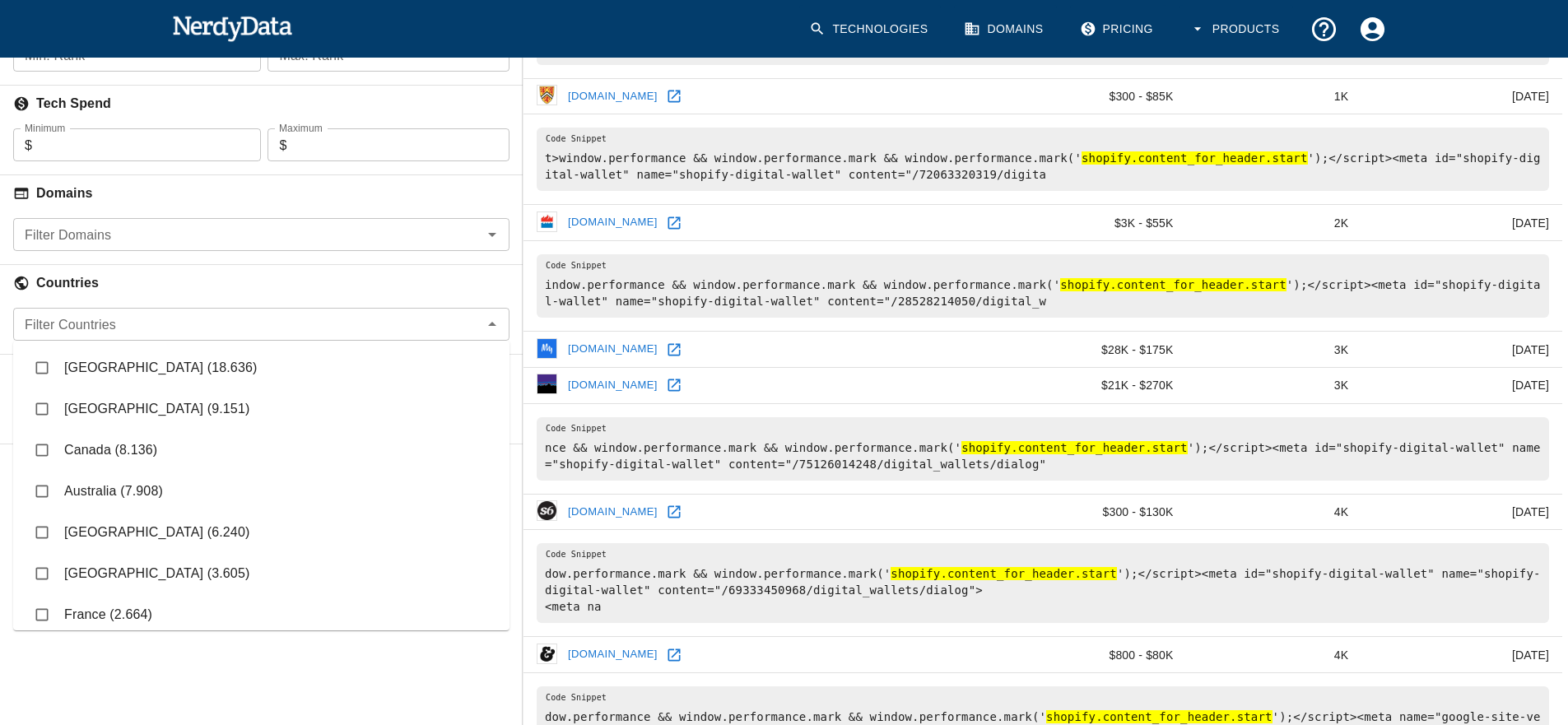
scroll to position [627, 0]
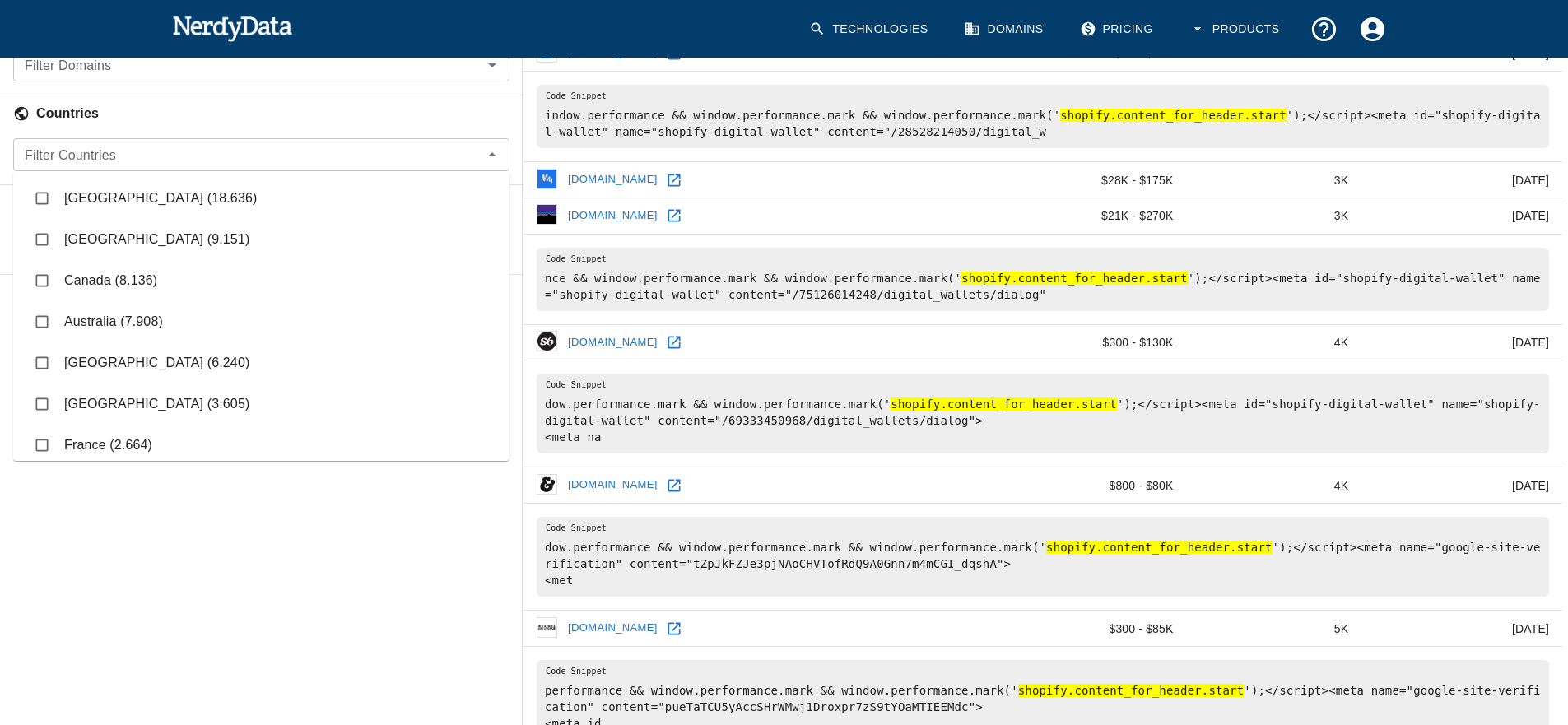
click at [483, 154] on icon "Close" at bounding box center [492, 154] width 19 height 19
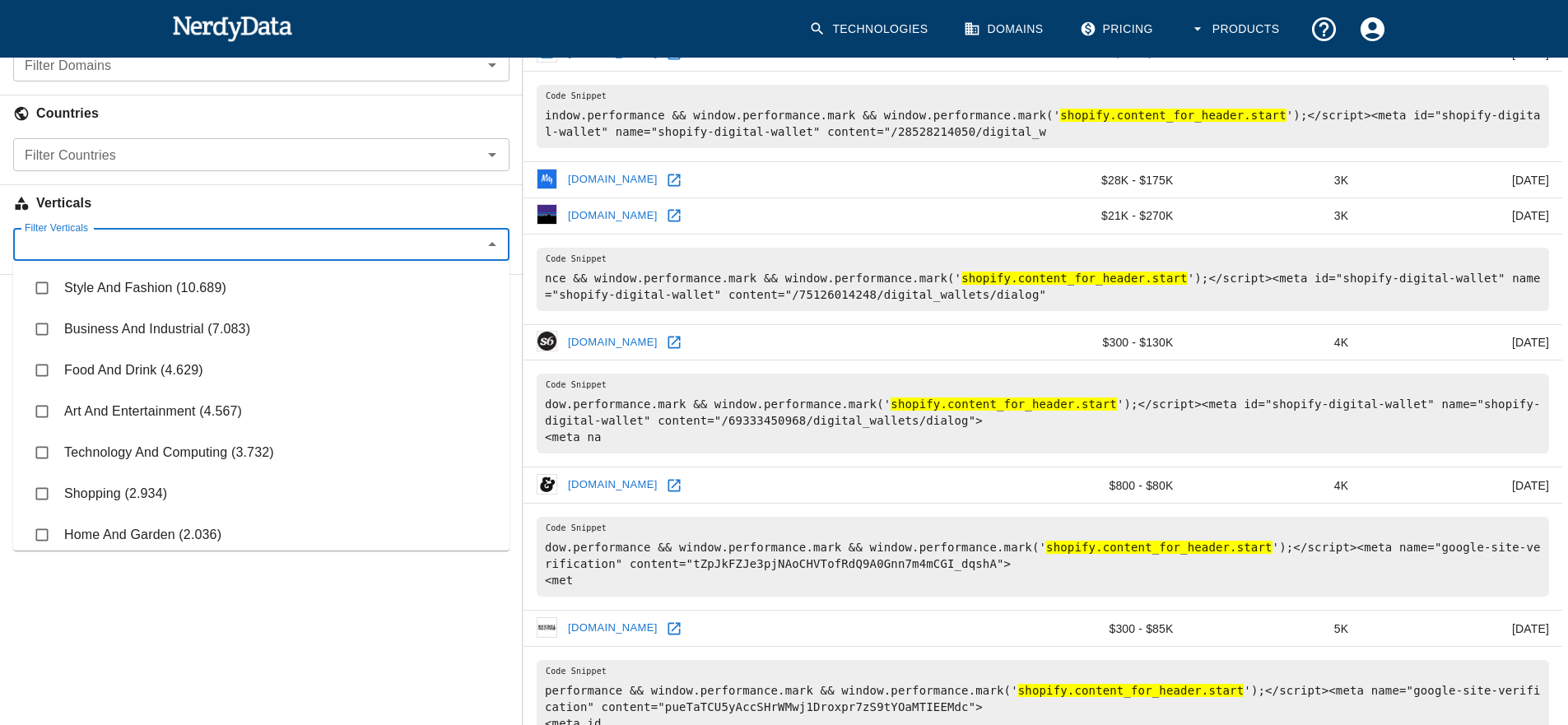
click at [196, 244] on input "Filter Verticals" at bounding box center [248, 244] width 459 height 23
click at [45, 493] on input "checkbox" at bounding box center [42, 493] width 31 height 31
checkbox input "true"
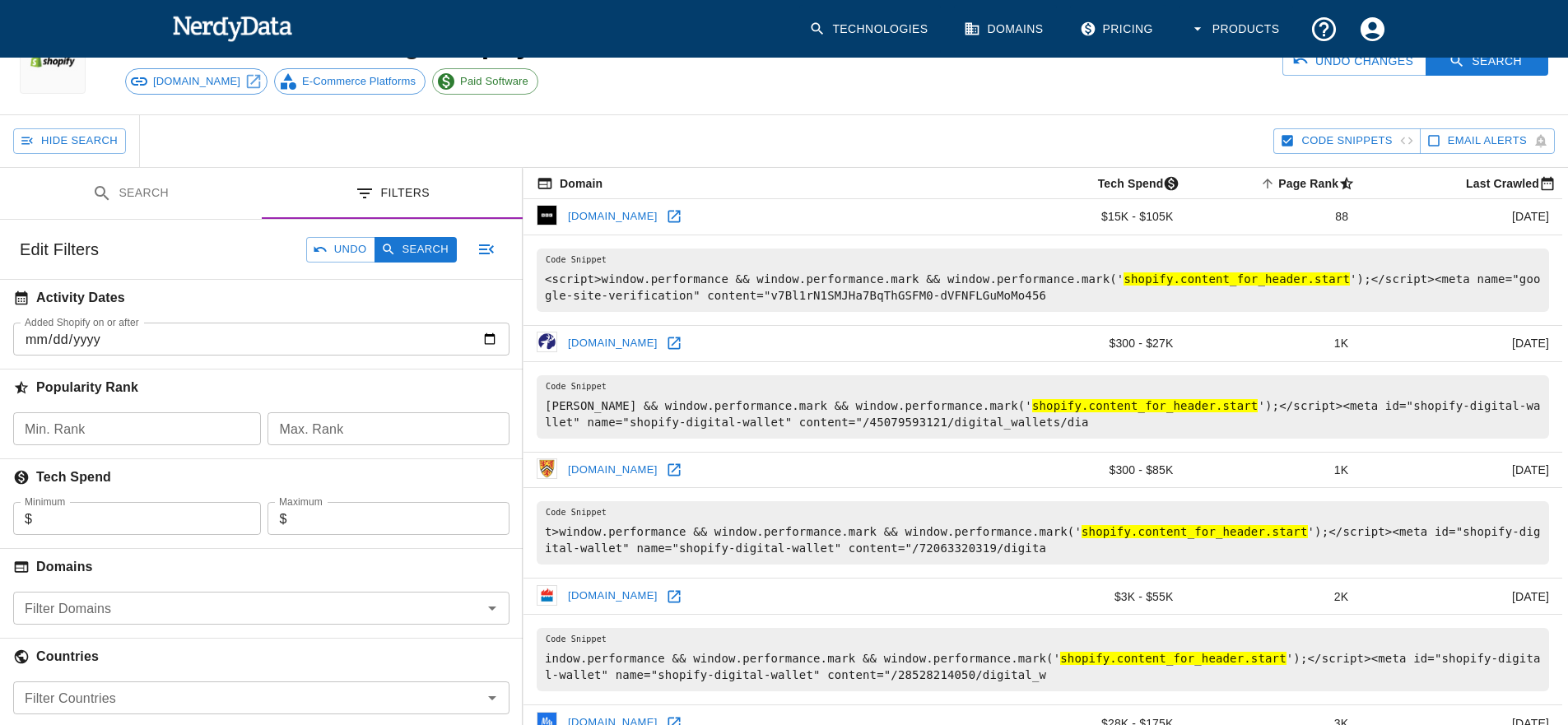
scroll to position [0, 0]
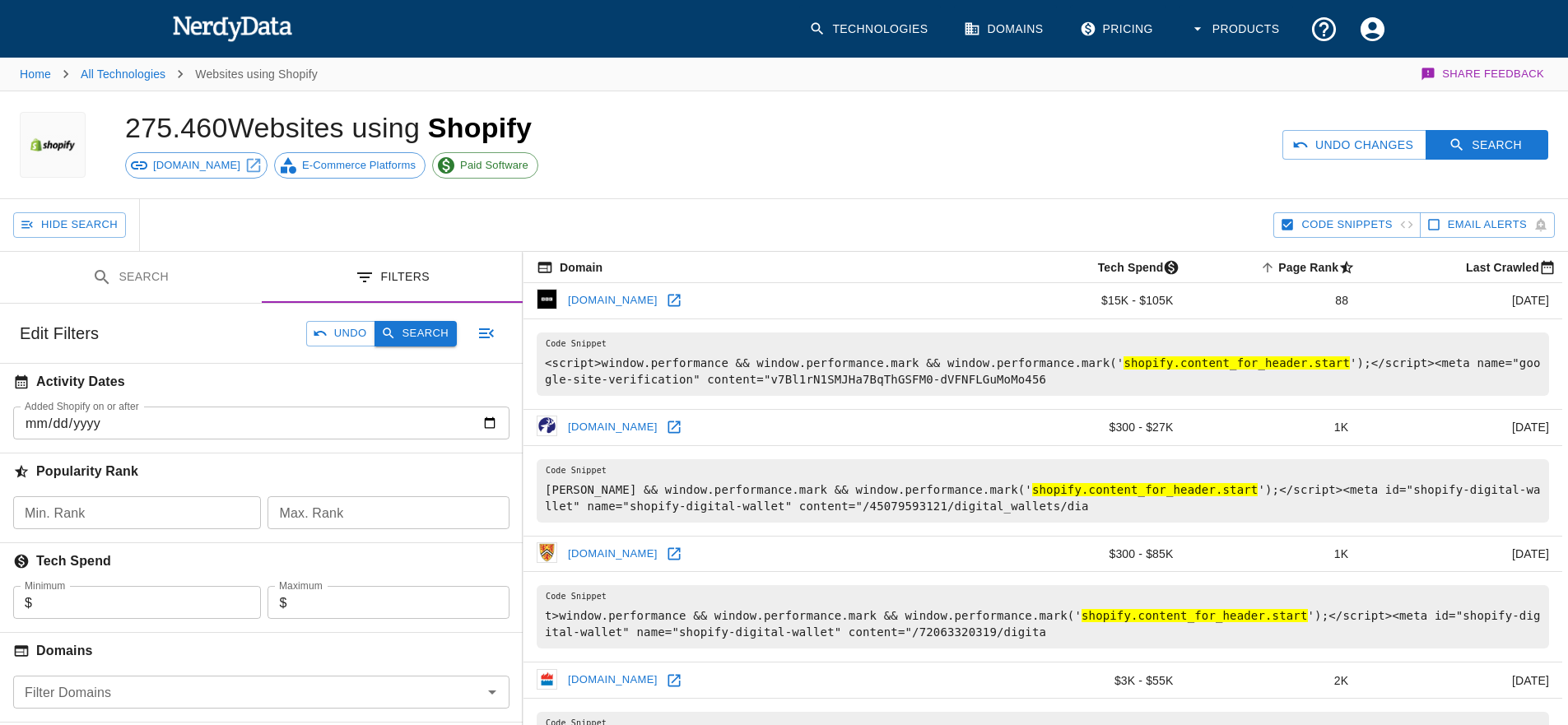
click at [428, 336] on button "Search" at bounding box center [415, 334] width 82 height 26
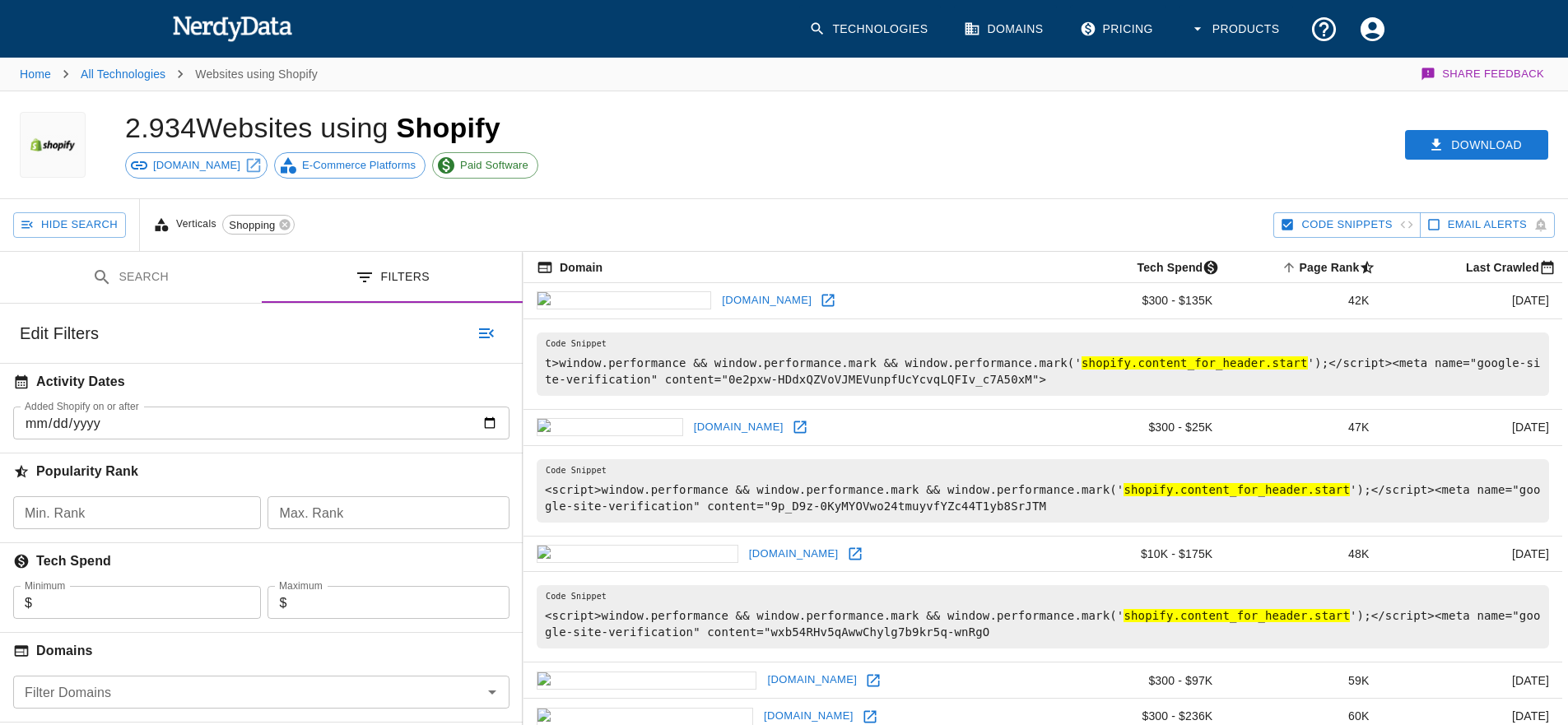
click at [822, 294] on icon at bounding box center [827, 300] width 12 height 12
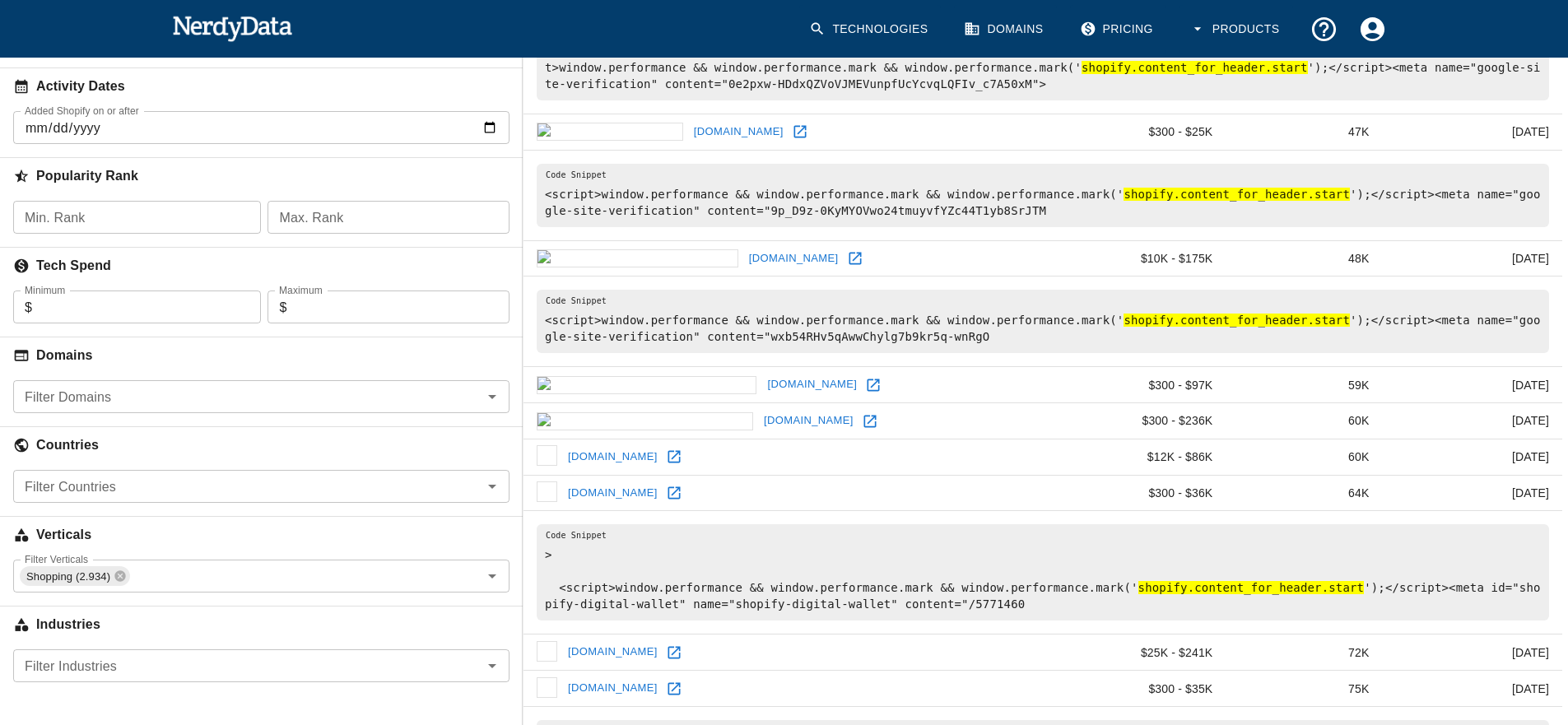
scroll to position [306, 0]
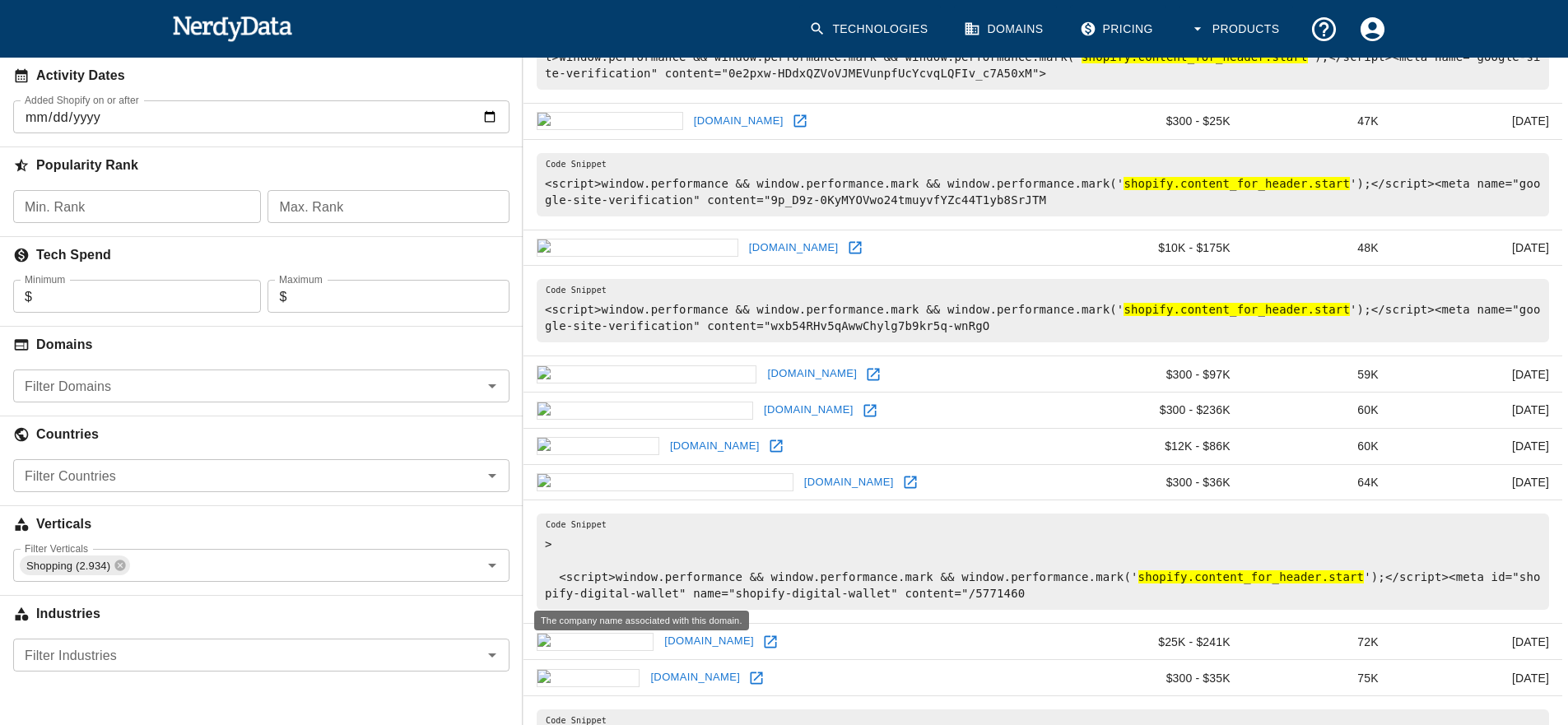
click at [142, 643] on div "Filter Industries" at bounding box center [261, 655] width 496 height 33
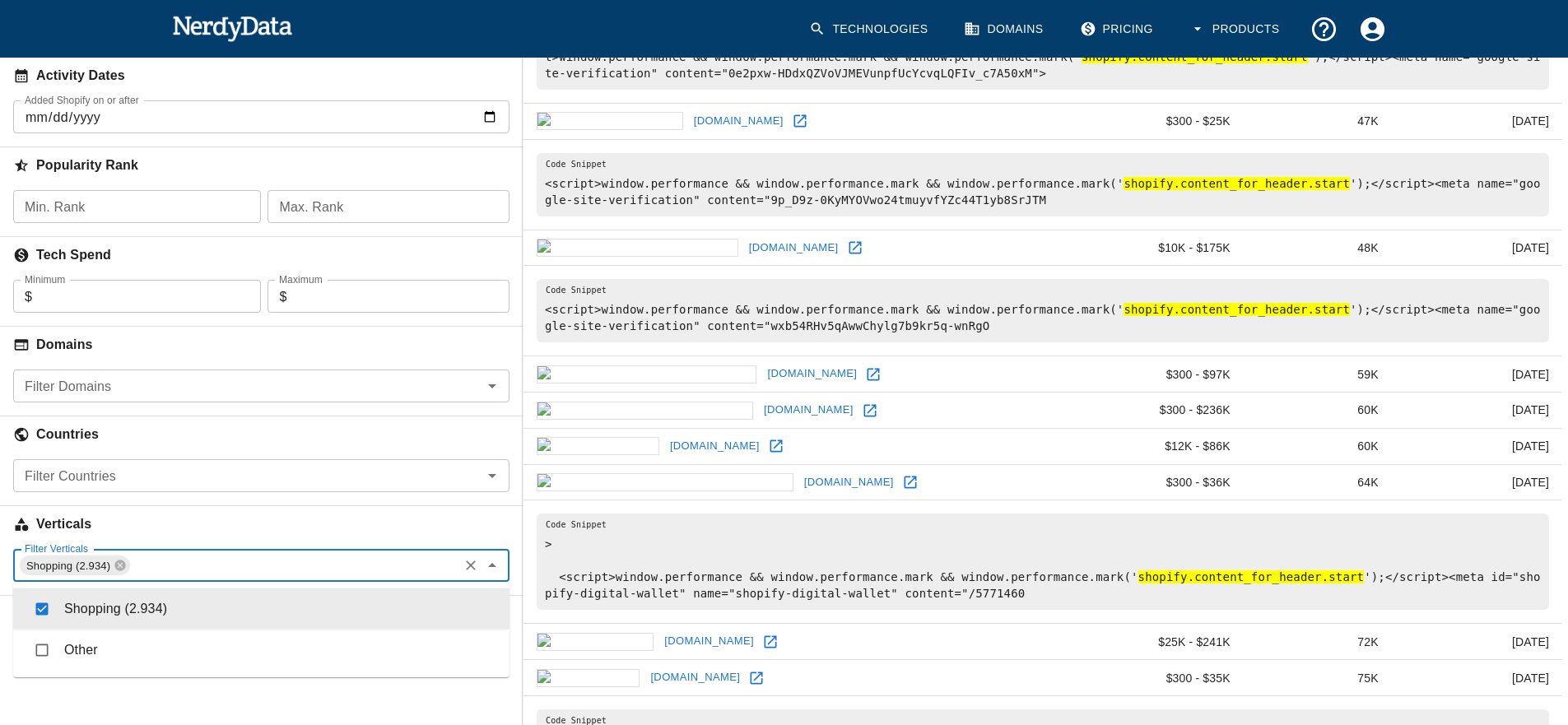
click at [169, 560] on input "Filter Verticals" at bounding box center [294, 565] width 325 height 23
click at [81, 617] on li "Shopping (2.934)" at bounding box center [261, 609] width 496 height 42
checkbox input "false"
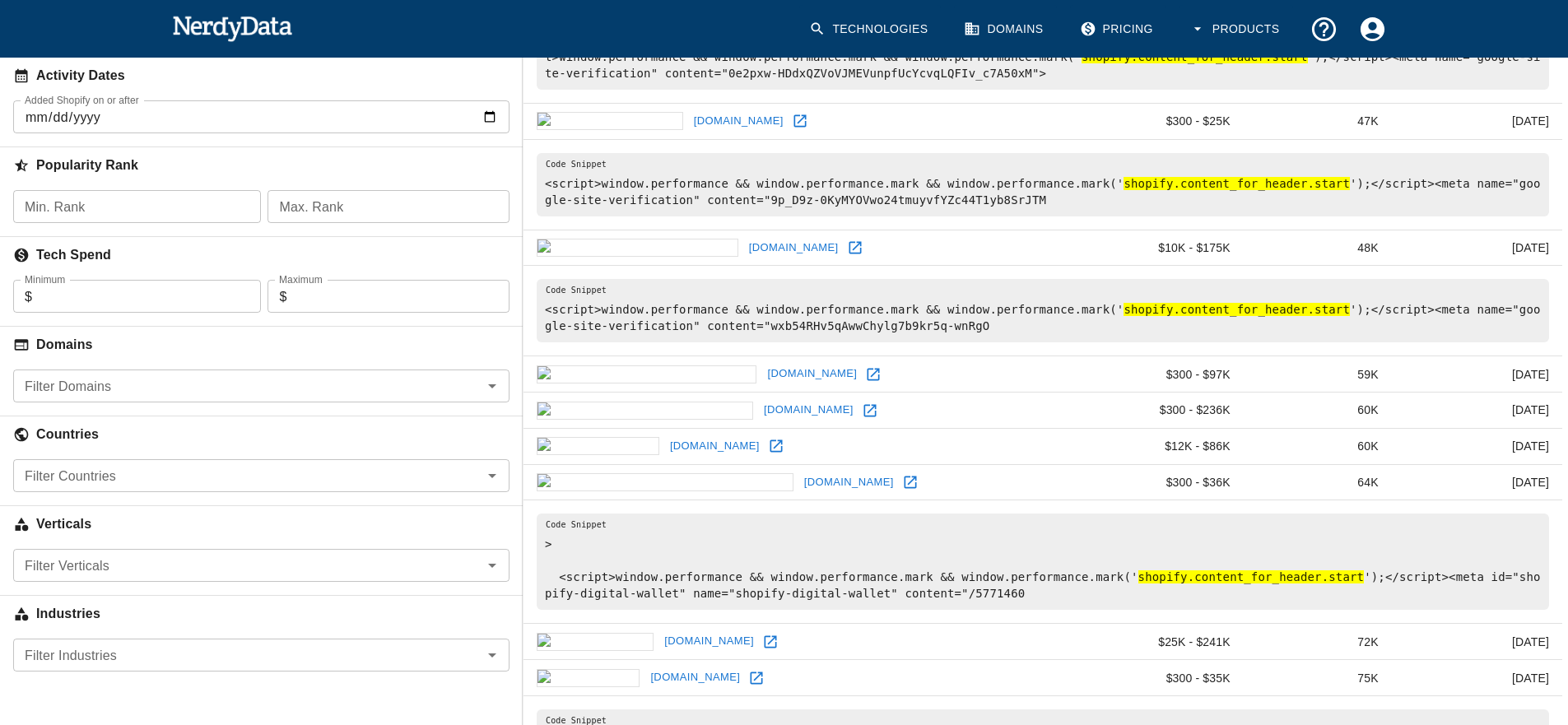
click at [200, 691] on div "Search Filters Edit Search Undo Search Websites with all of these : Technology …" at bounding box center [261, 322] width 523 height 753
click at [160, 568] on input "Filter Verticals" at bounding box center [248, 565] width 459 height 23
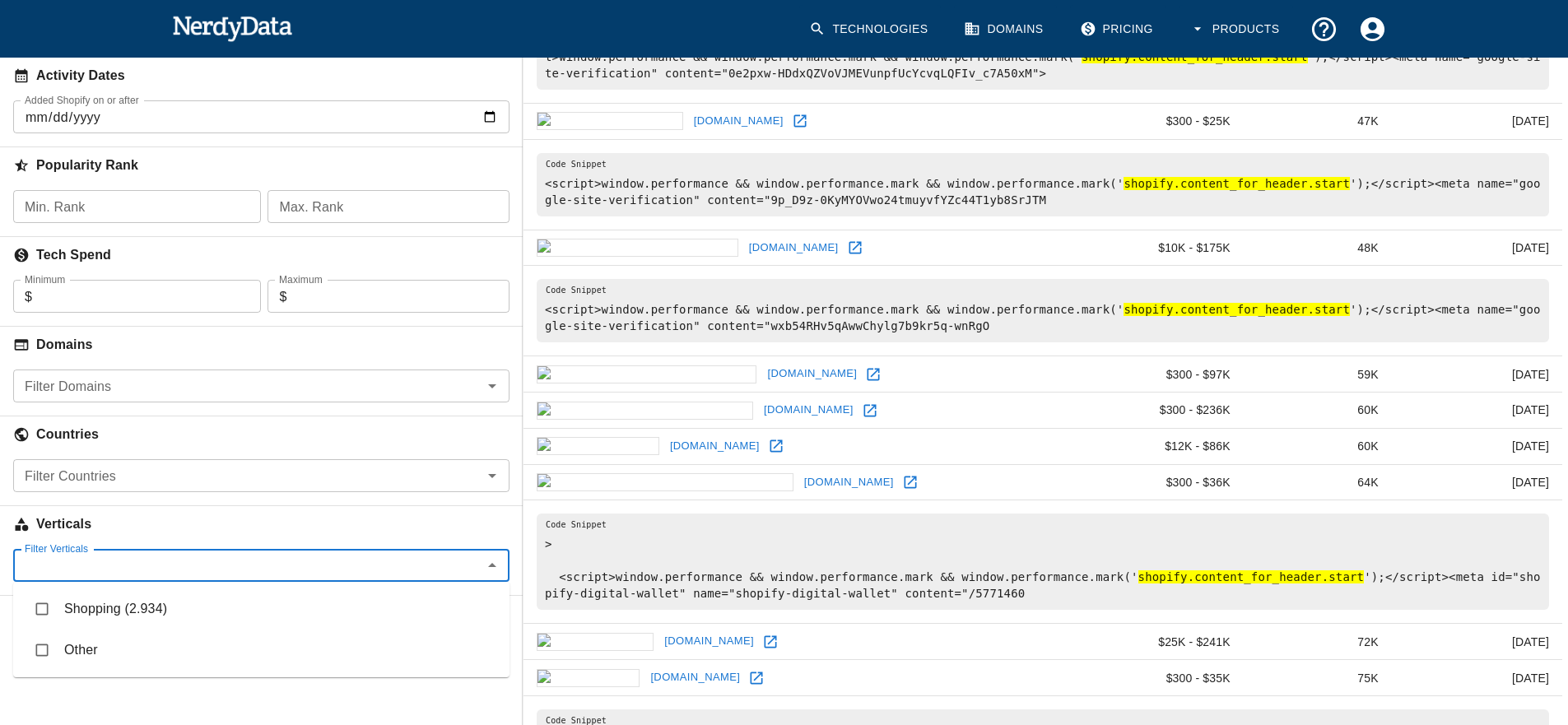
click at [130, 612] on li "Shopping (2.934)" at bounding box center [261, 609] width 496 height 42
checkbox input "true"
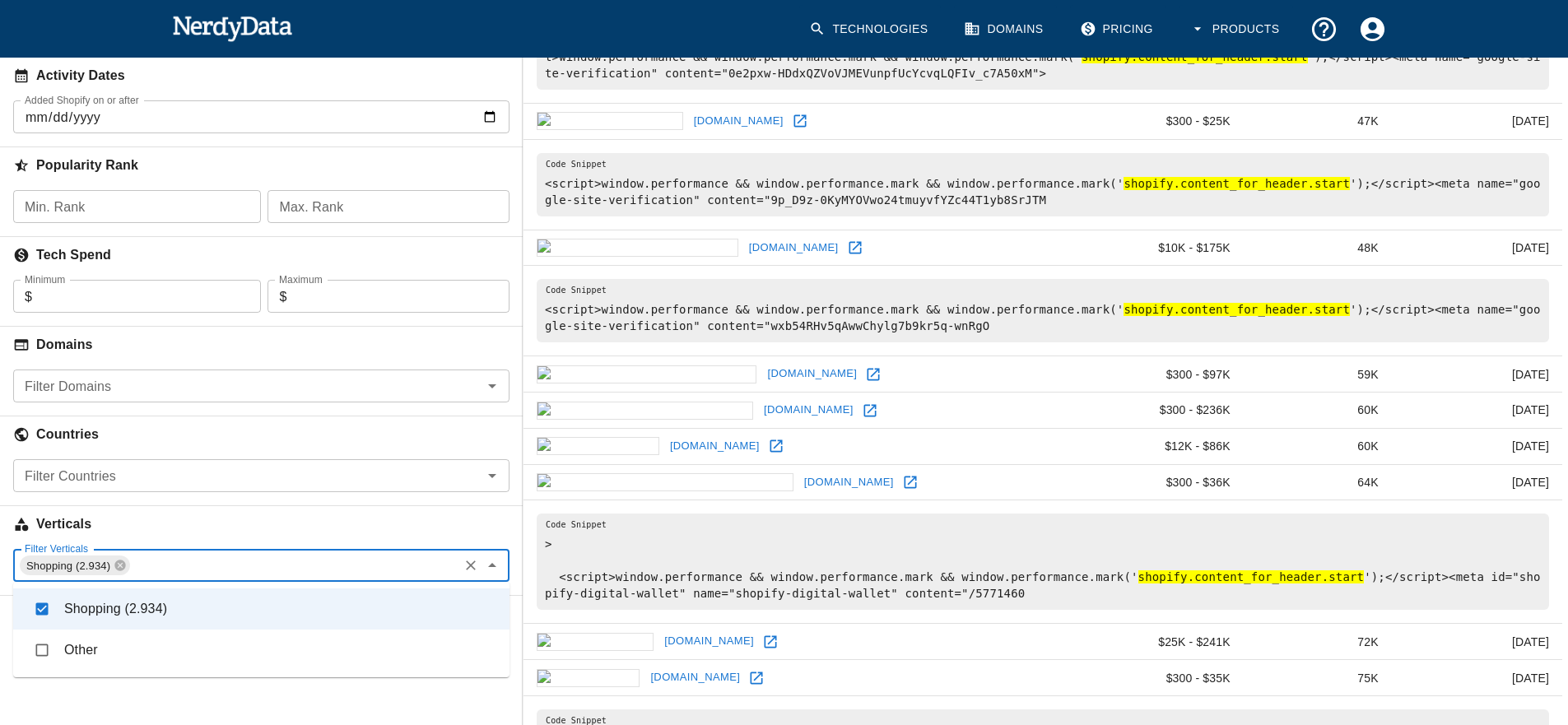
click at [211, 667] on li "Other" at bounding box center [261, 649] width 496 height 42
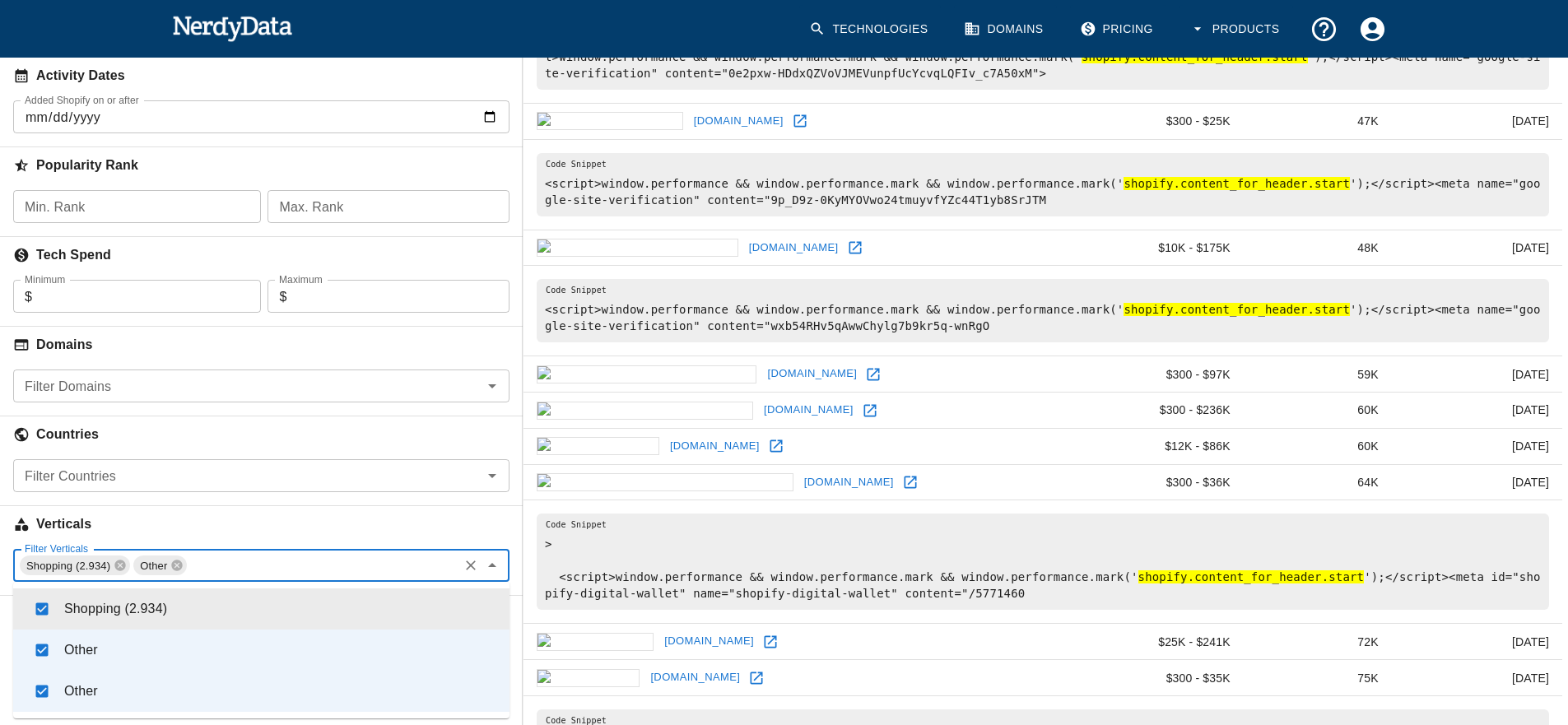
scroll to position [296, 0]
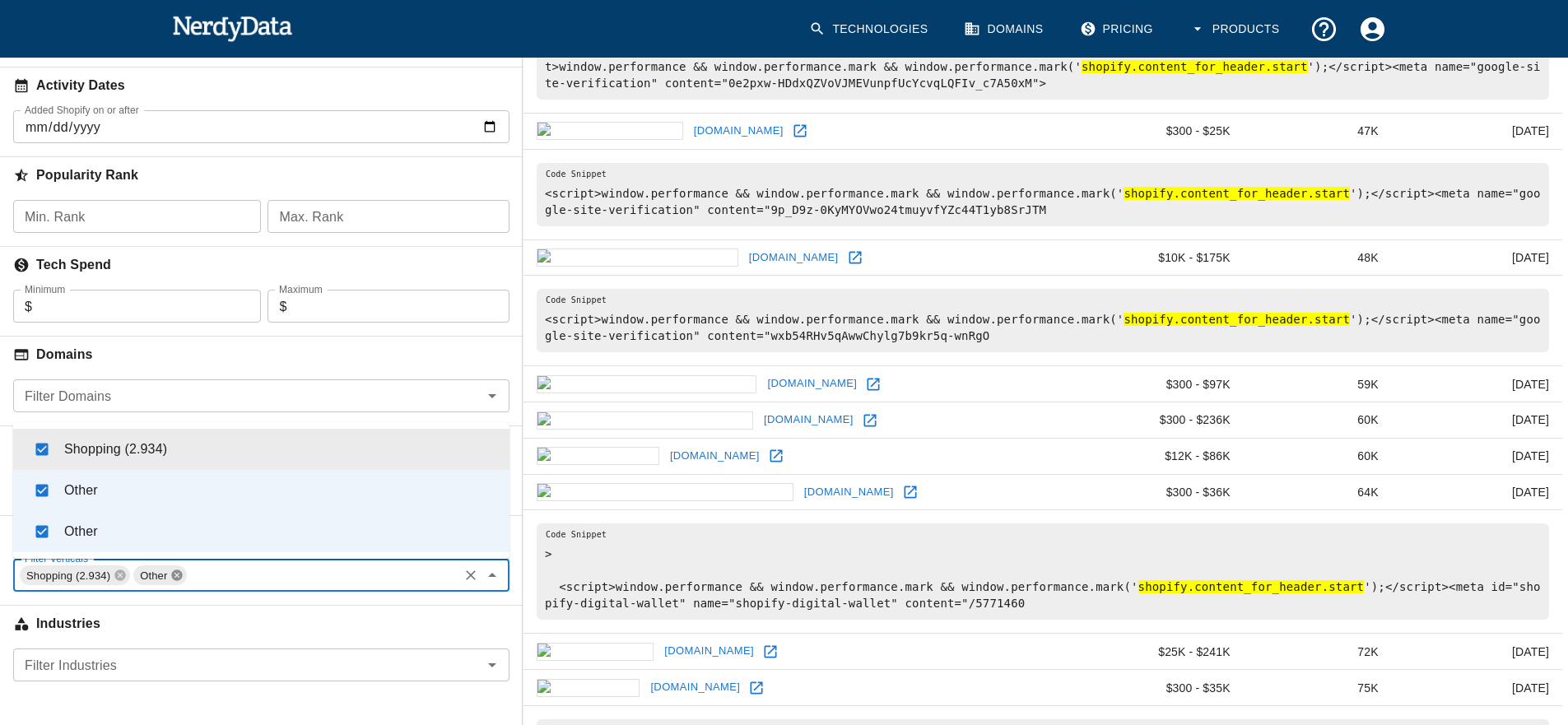
click at [180, 574] on icon at bounding box center [177, 576] width 11 height 11
checkbox input "false"
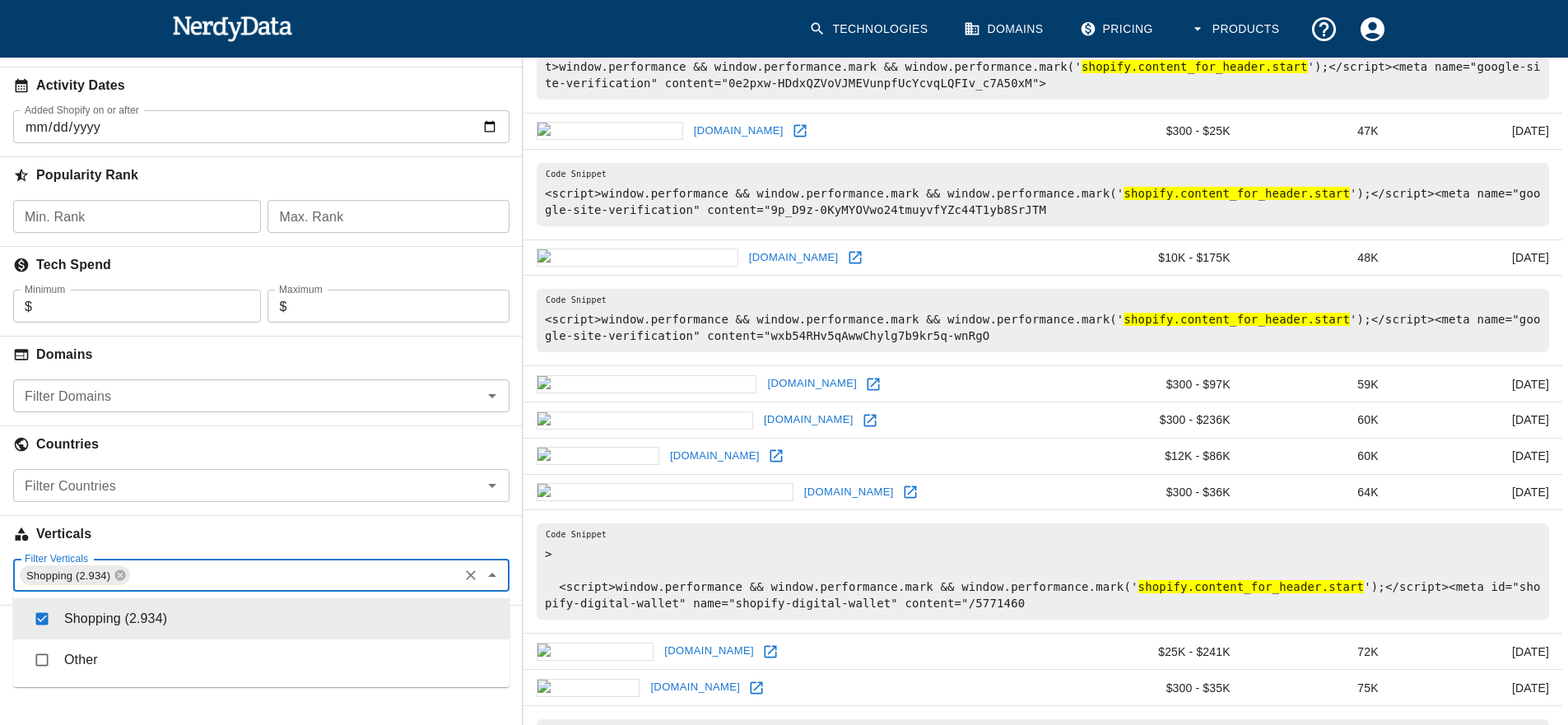
click at [184, 578] on input "Filter Verticals" at bounding box center [294, 575] width 325 height 23
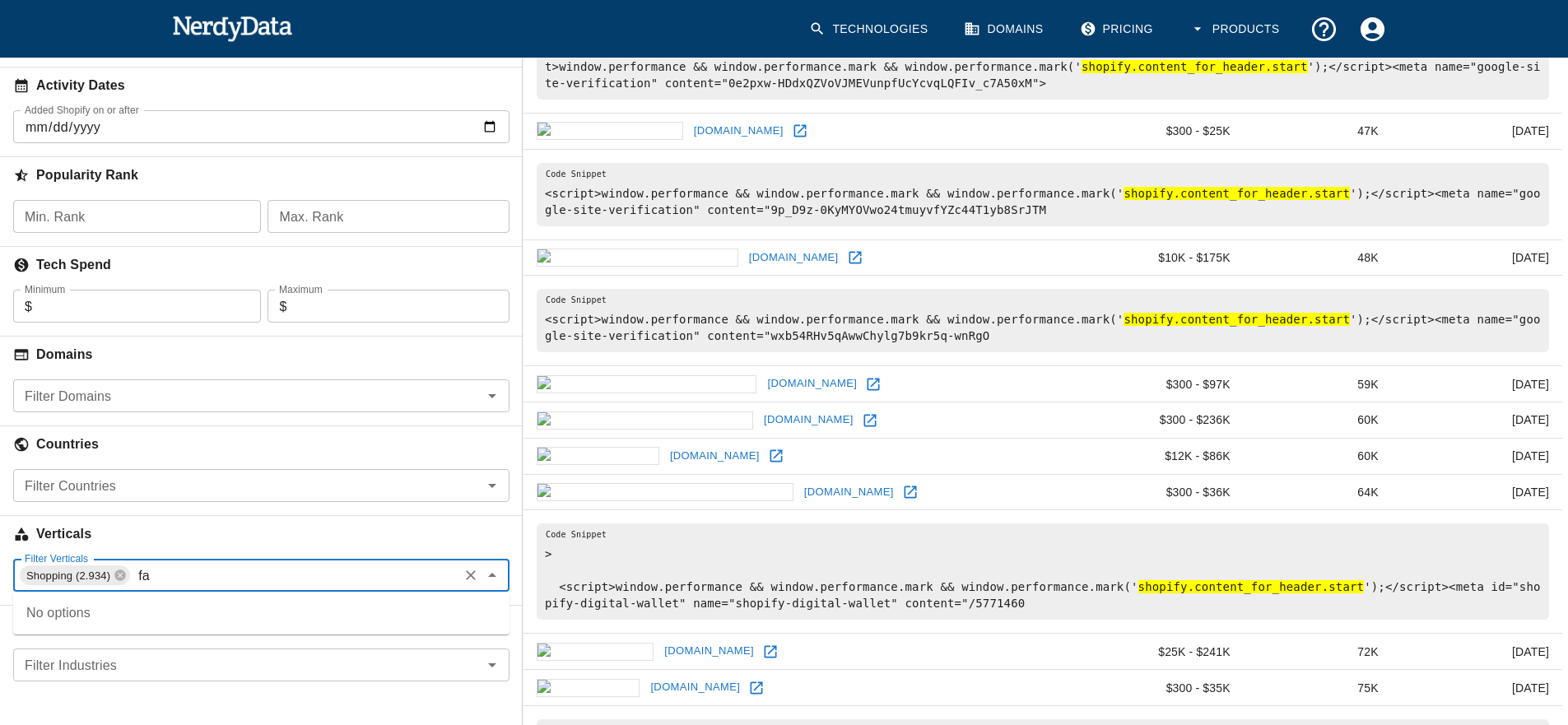
type input "f"
type input "c"
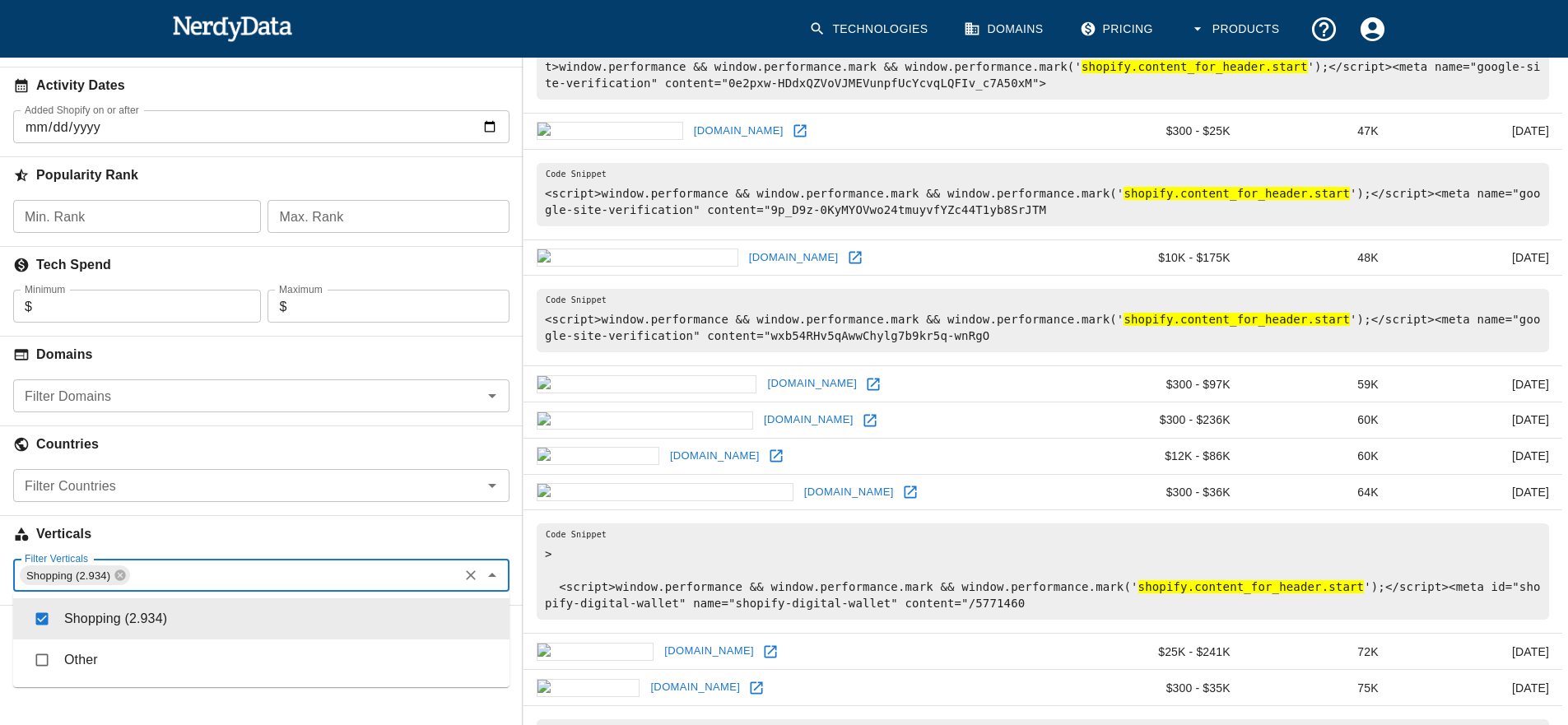
click at [270, 35] on img at bounding box center [232, 28] width 121 height 33
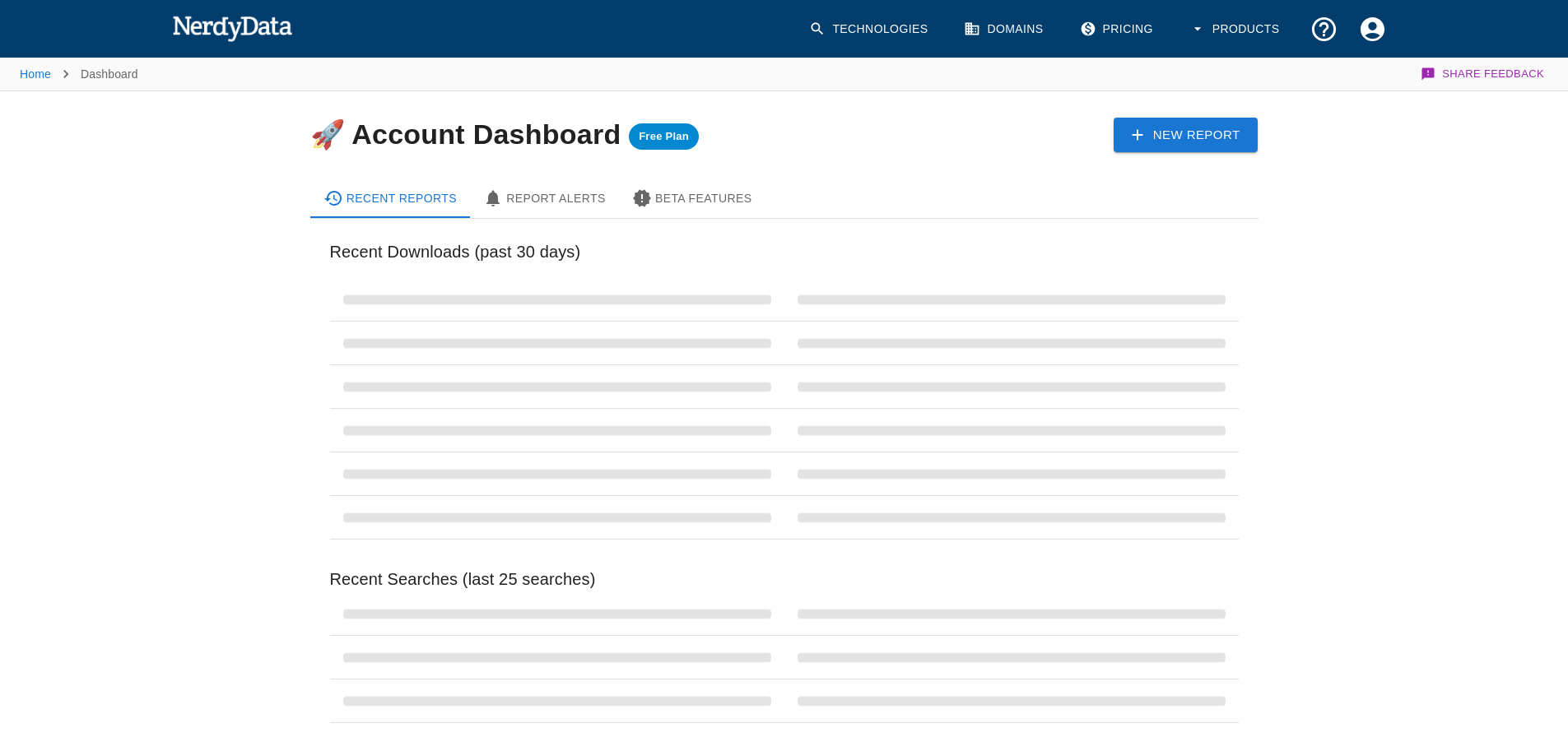
click at [266, 23] on img at bounding box center [232, 28] width 121 height 33
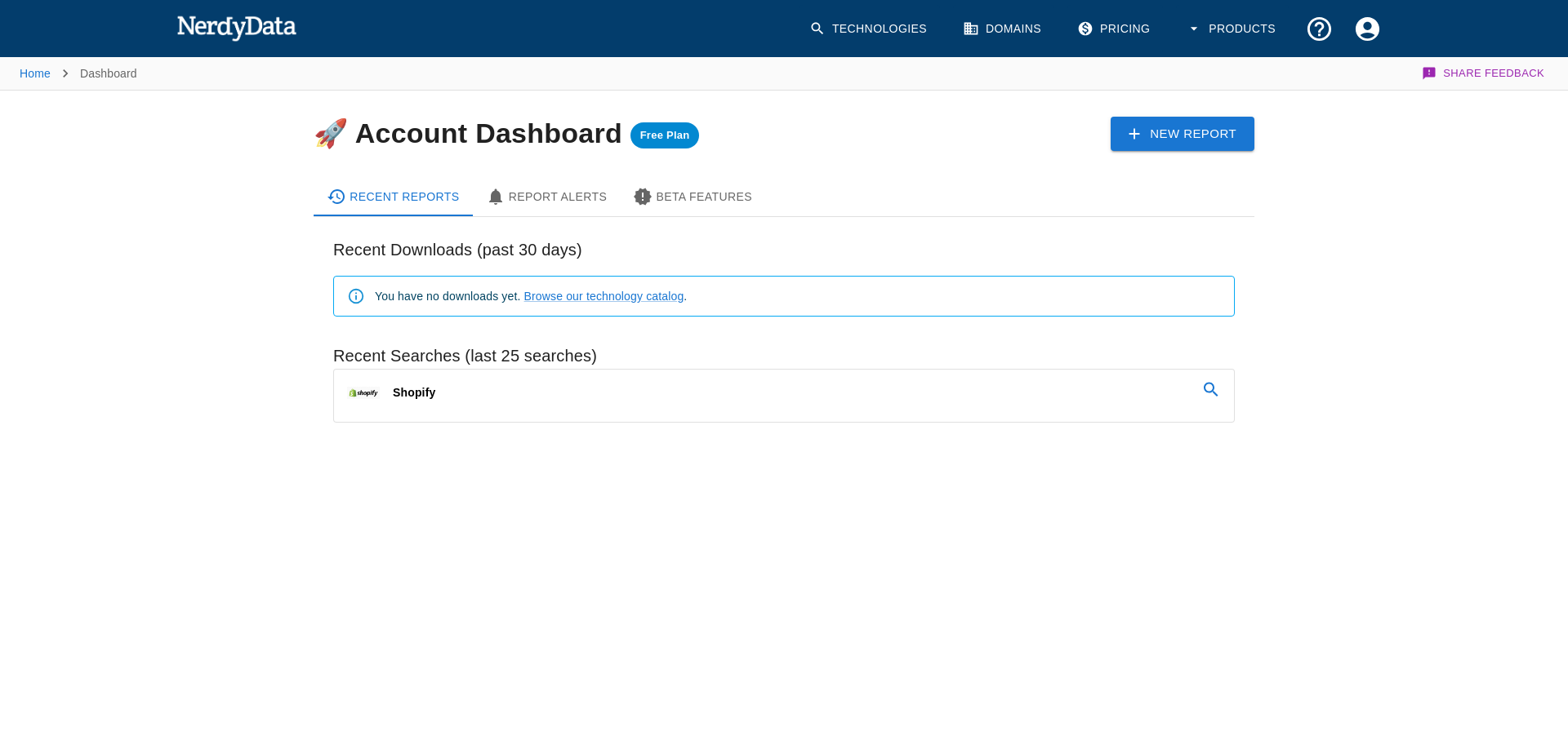
click at [264, 24] on img at bounding box center [236, 27] width 120 height 33
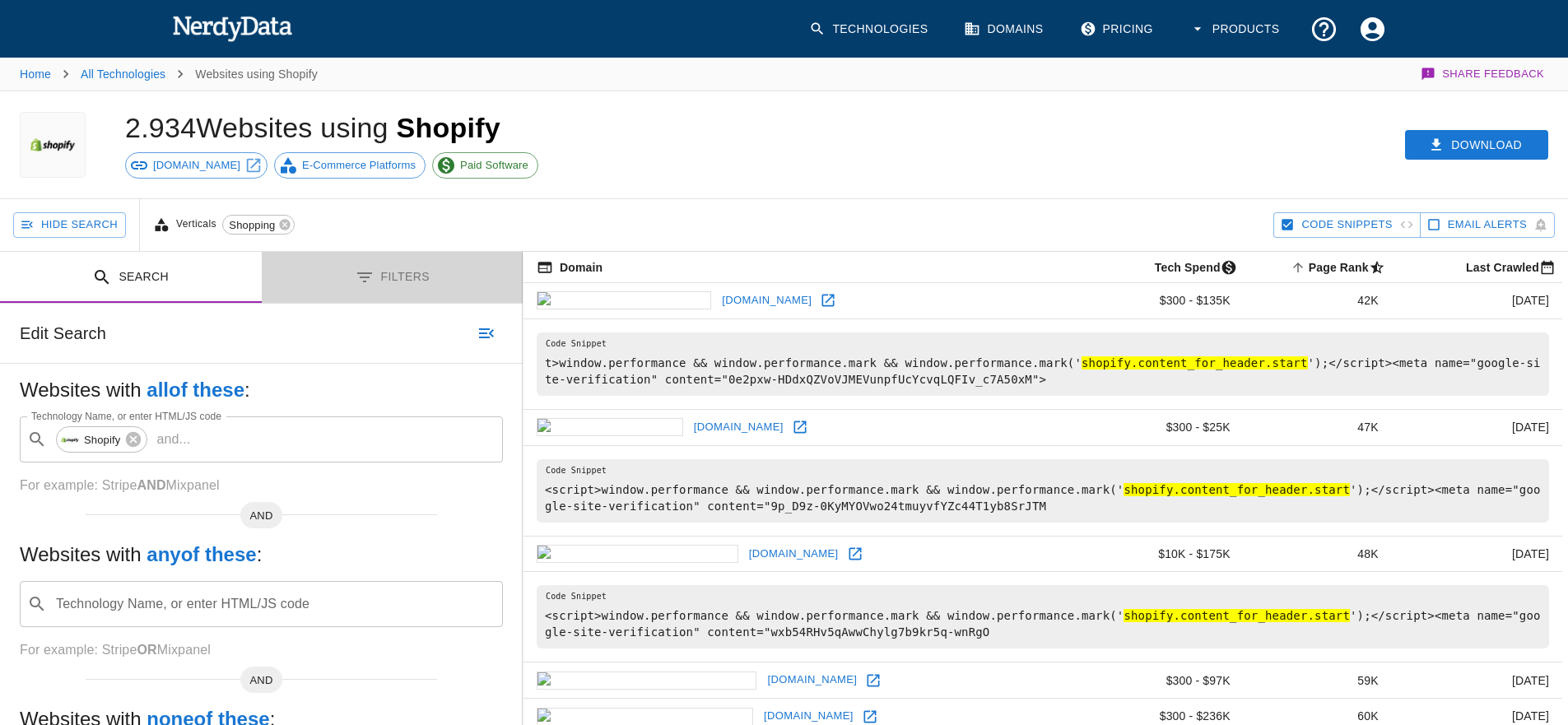
click at [389, 276] on button "Filters" at bounding box center [393, 278] width 262 height 52
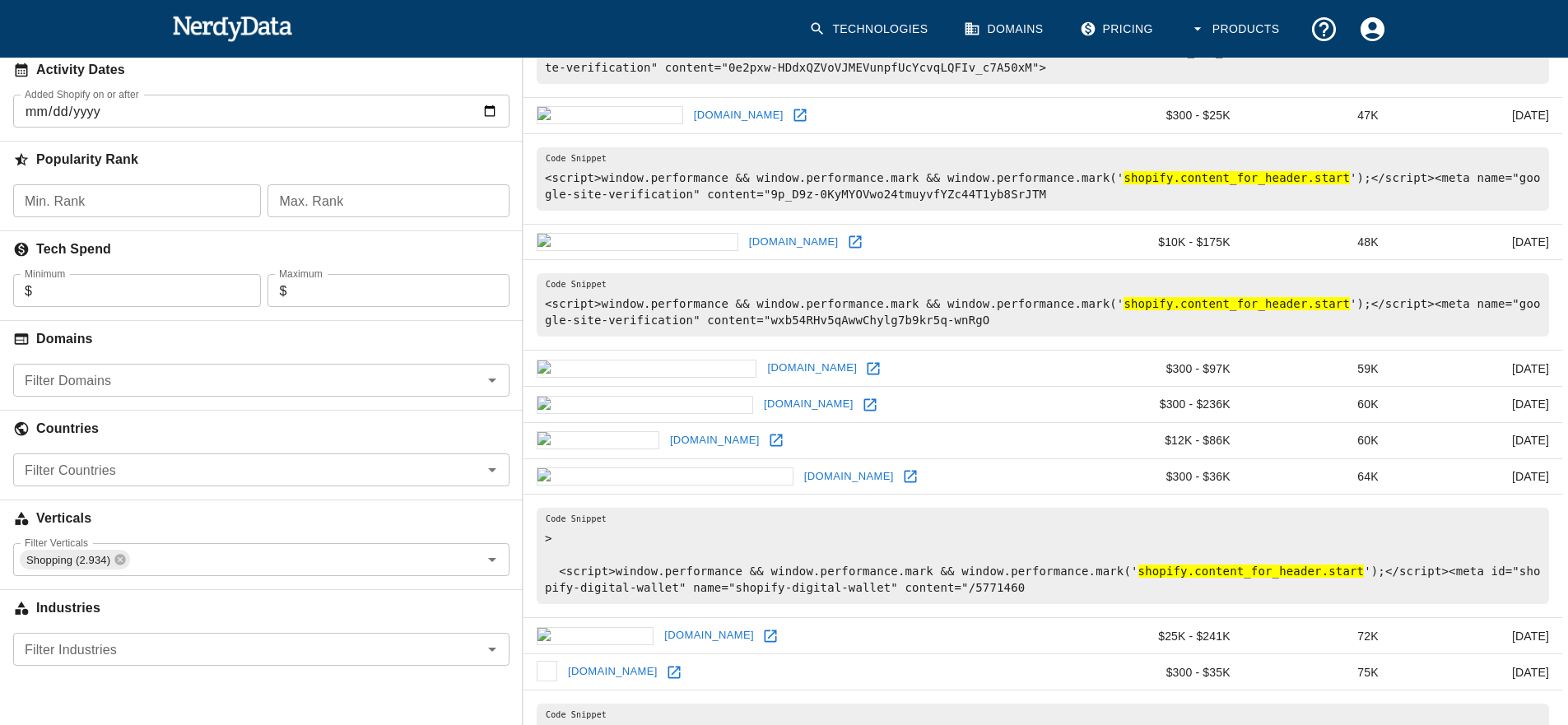
scroll to position [302, 0]
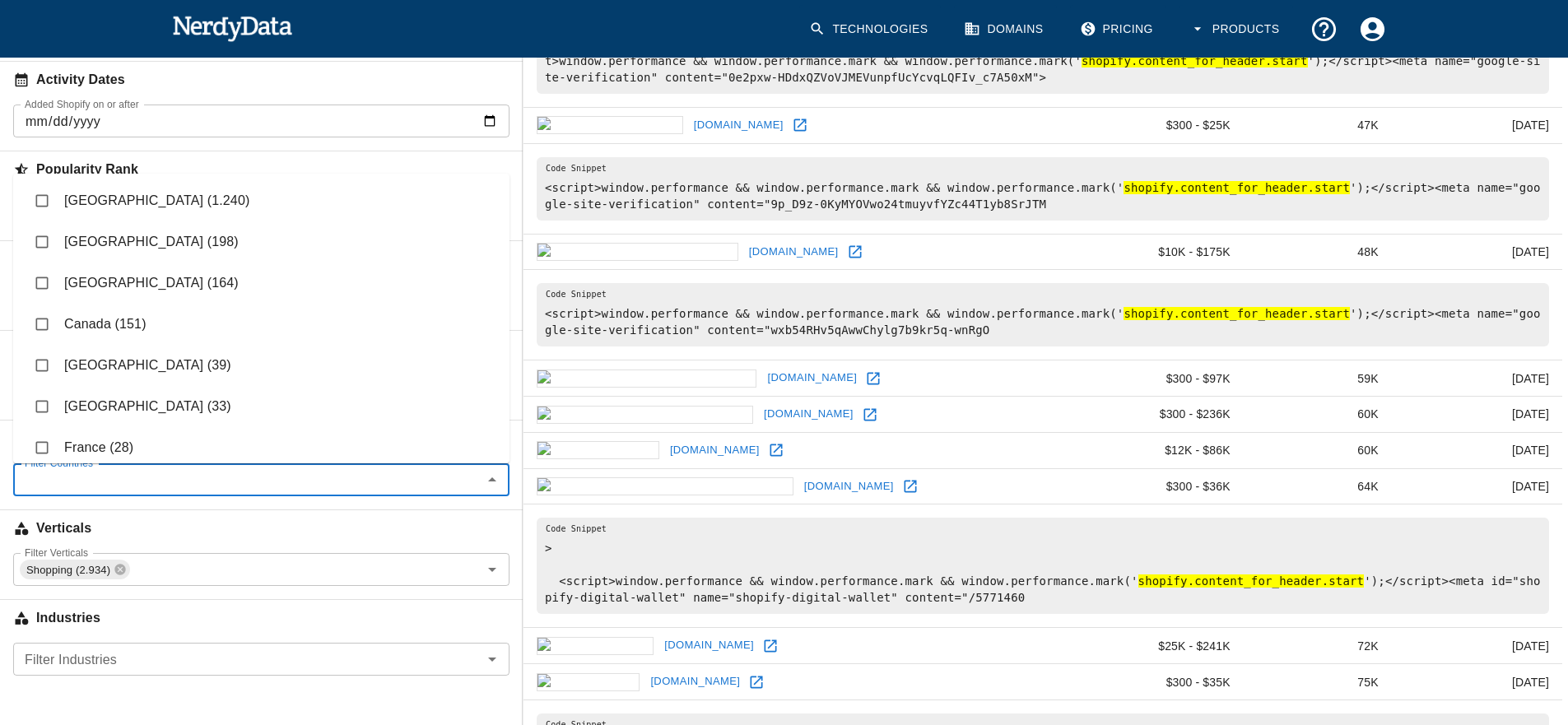
click at [110, 484] on input "Filter Countries" at bounding box center [248, 480] width 459 height 23
click at [111, 548] on div "Verticals" at bounding box center [261, 525] width 523 height 57
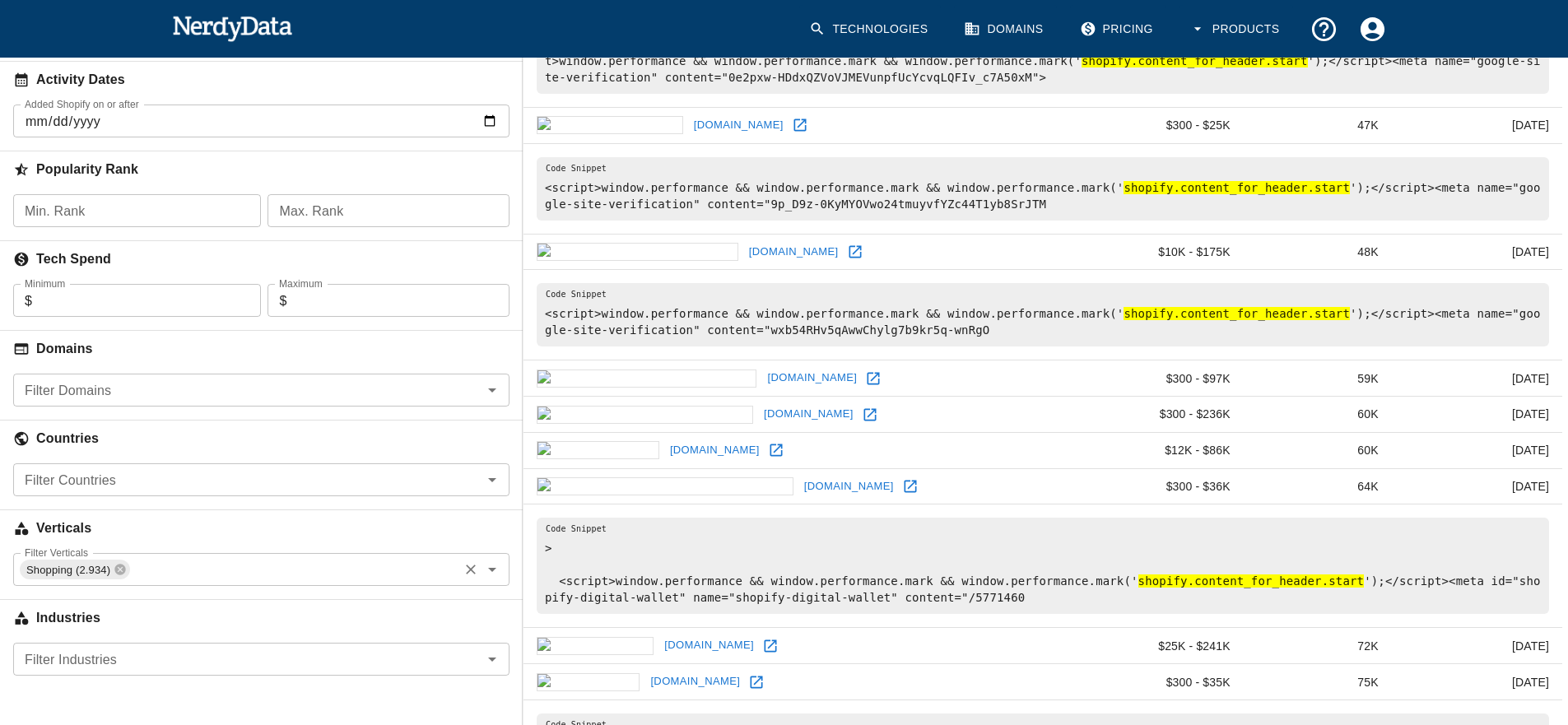
click at [181, 568] on input "Filter Verticals" at bounding box center [294, 569] width 325 height 23
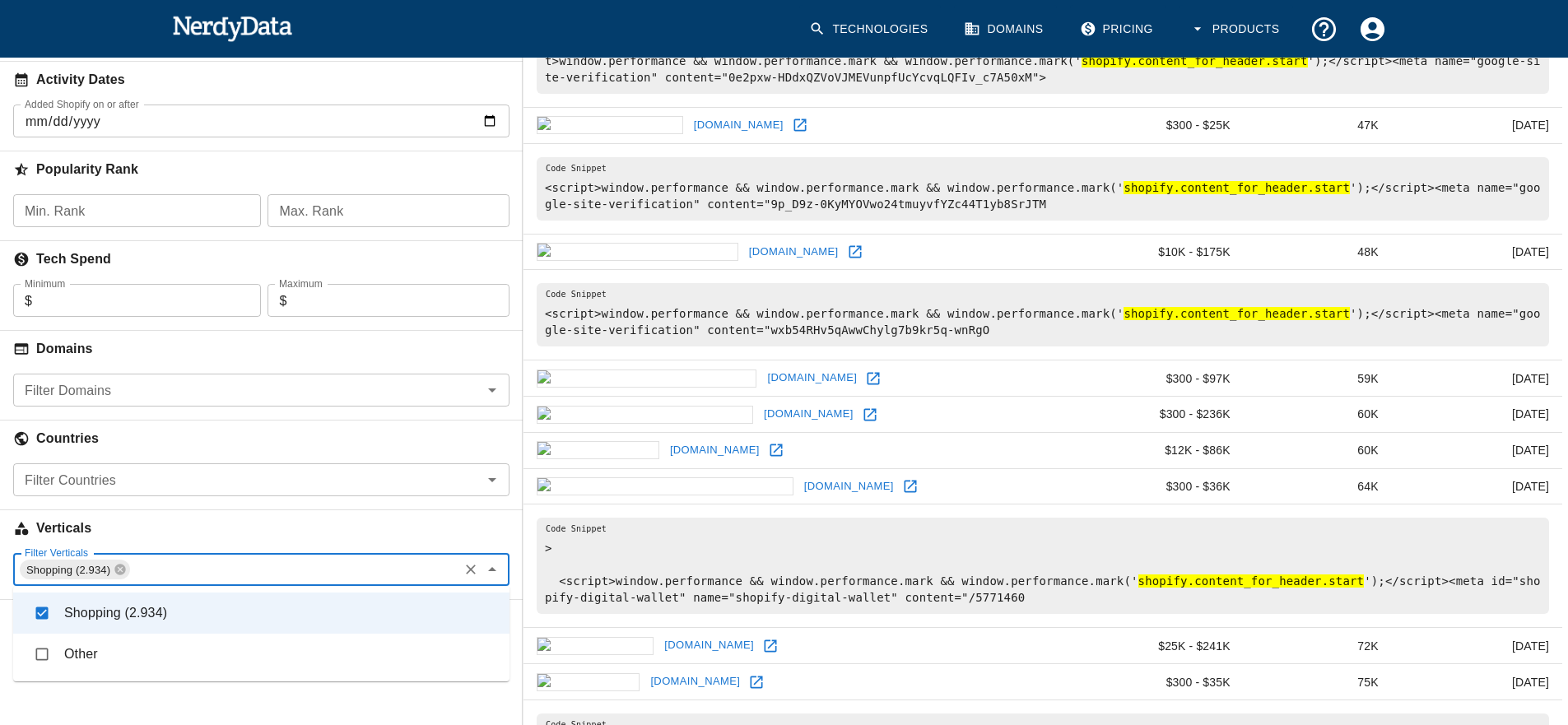
scroll to position [312, 0]
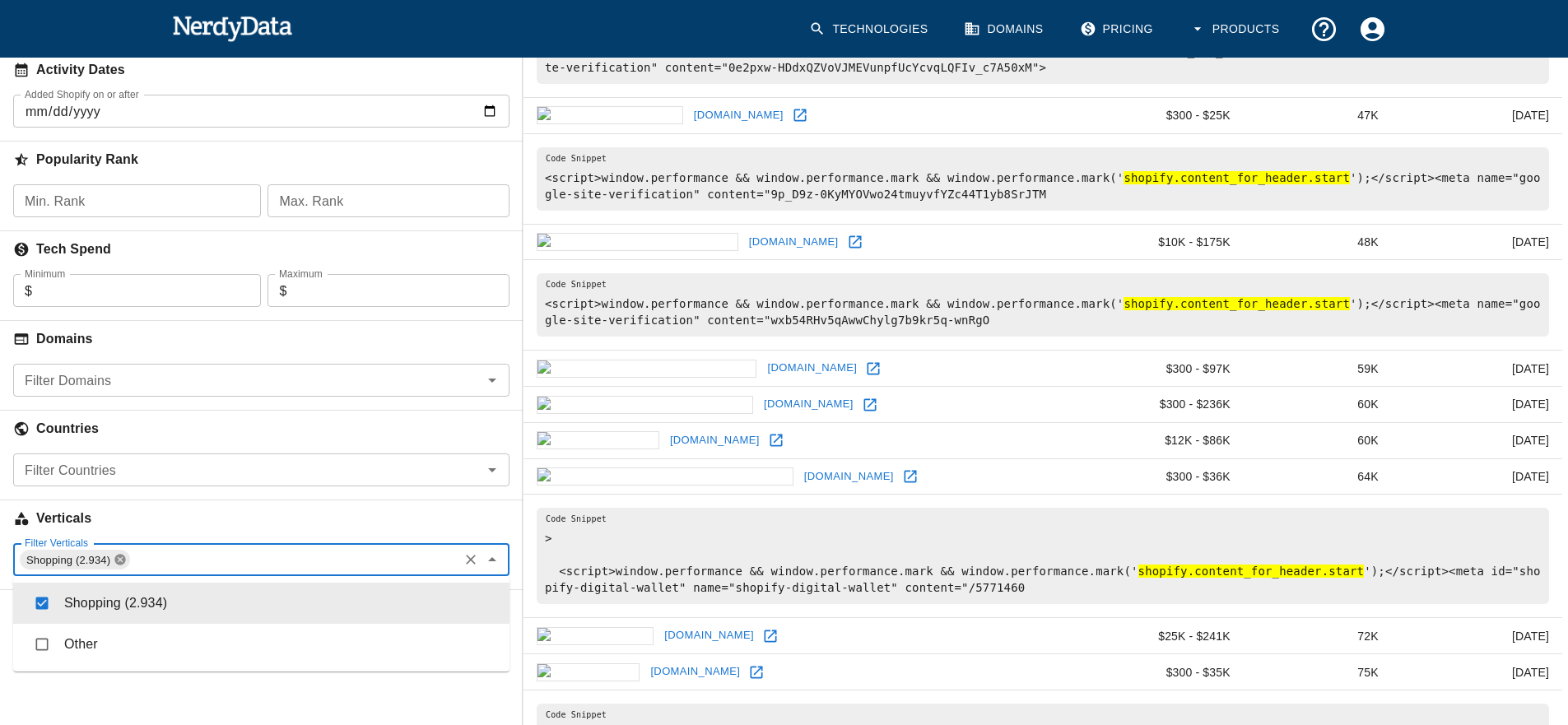
click at [117, 561] on icon at bounding box center [120, 560] width 11 height 11
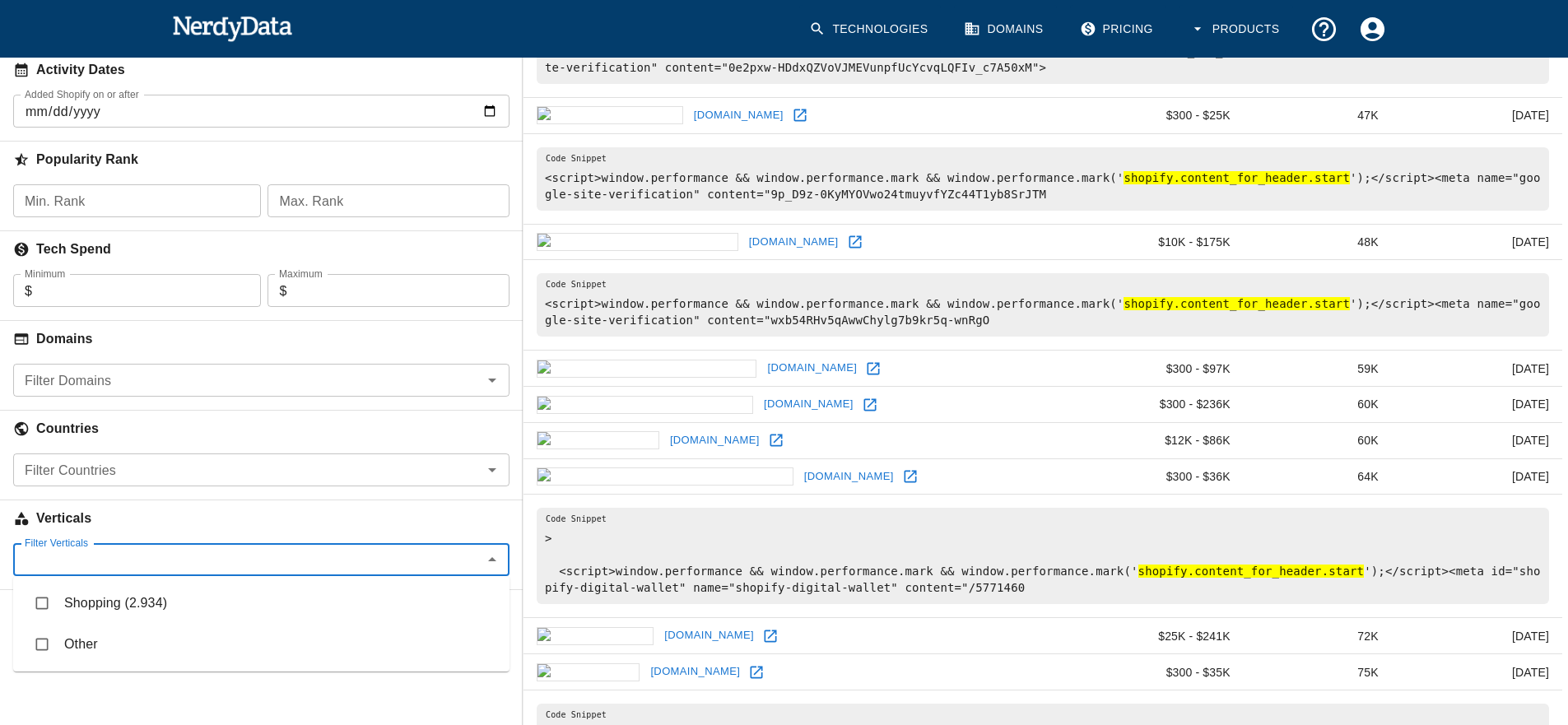
checkbox input "false"
click at [457, 545] on div "Filter Verticals" at bounding box center [261, 560] width 496 height 33
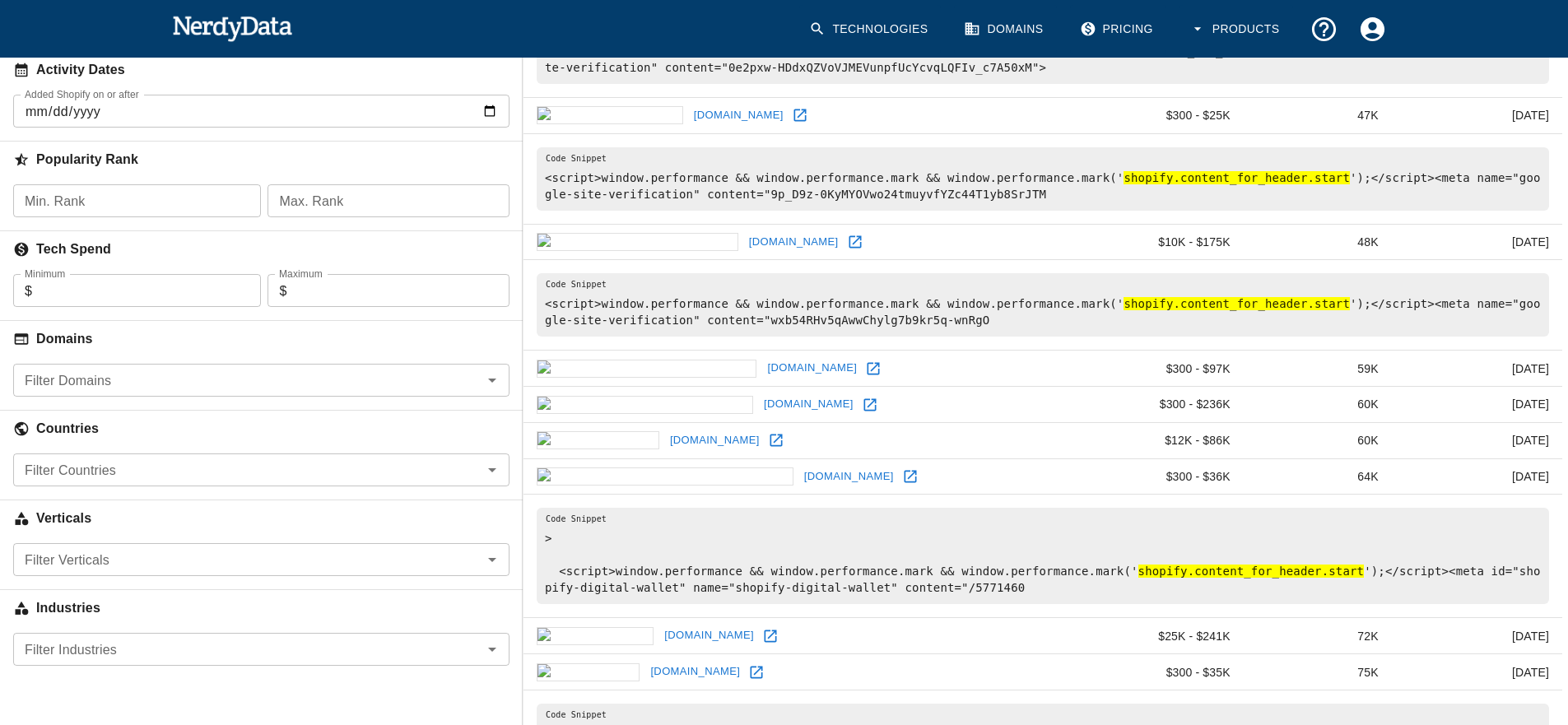
click at [244, 25] on img at bounding box center [232, 28] width 121 height 33
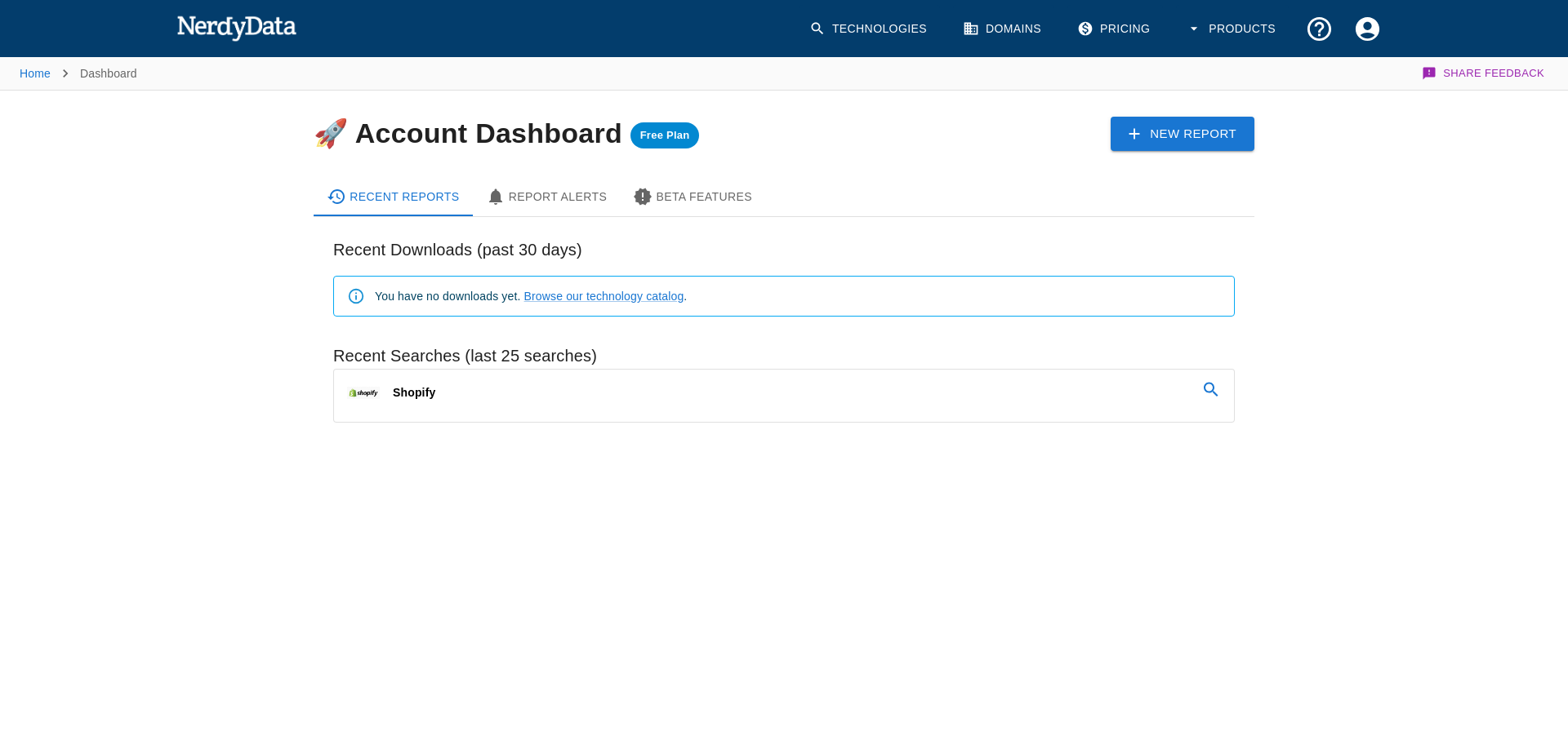
click at [242, 24] on img at bounding box center [236, 27] width 120 height 33
click at [243, 22] on img at bounding box center [236, 27] width 120 height 33
